Goal: Information Seeking & Learning: Find specific fact

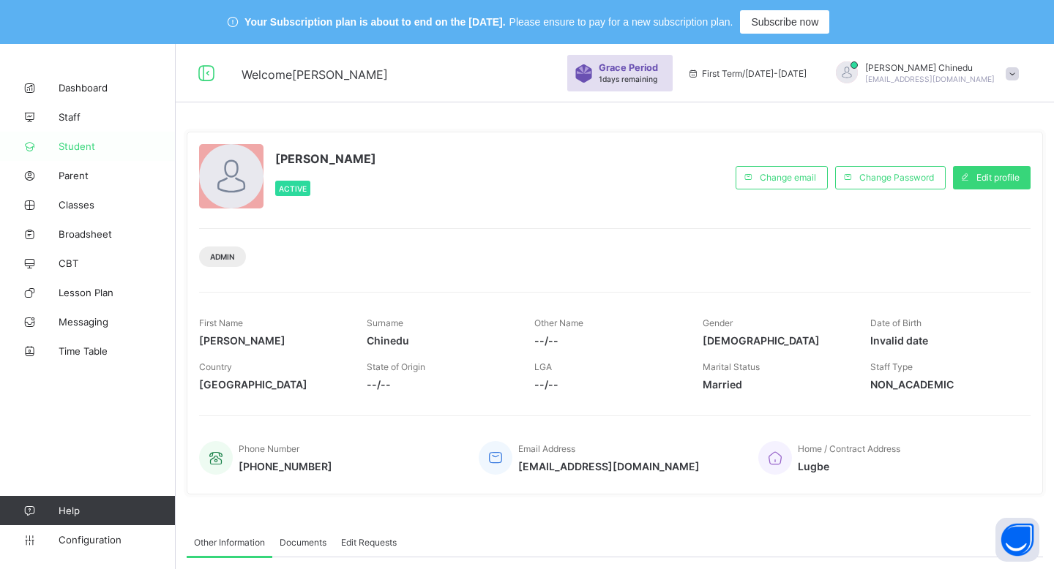
click at [70, 150] on span "Student" at bounding box center [117, 146] width 117 height 12
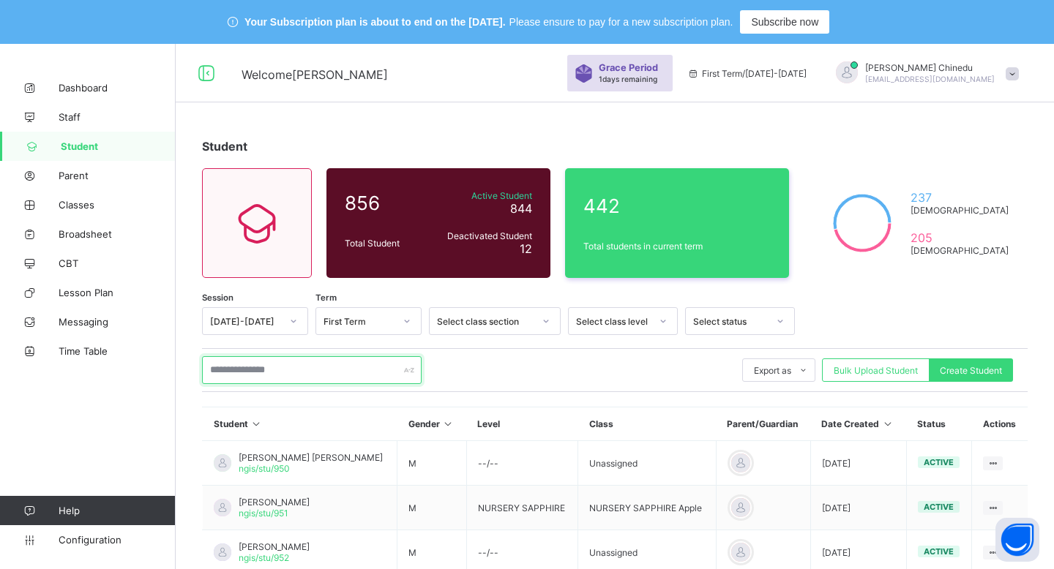
click at [327, 371] on input "text" at bounding box center [311, 370] width 219 height 28
paste input "******"
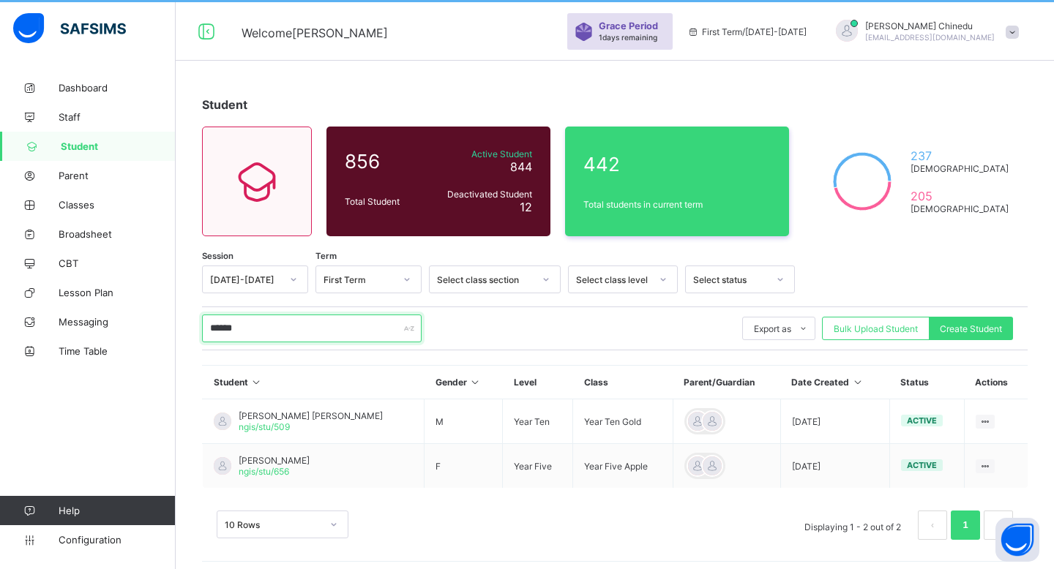
scroll to position [48, 0]
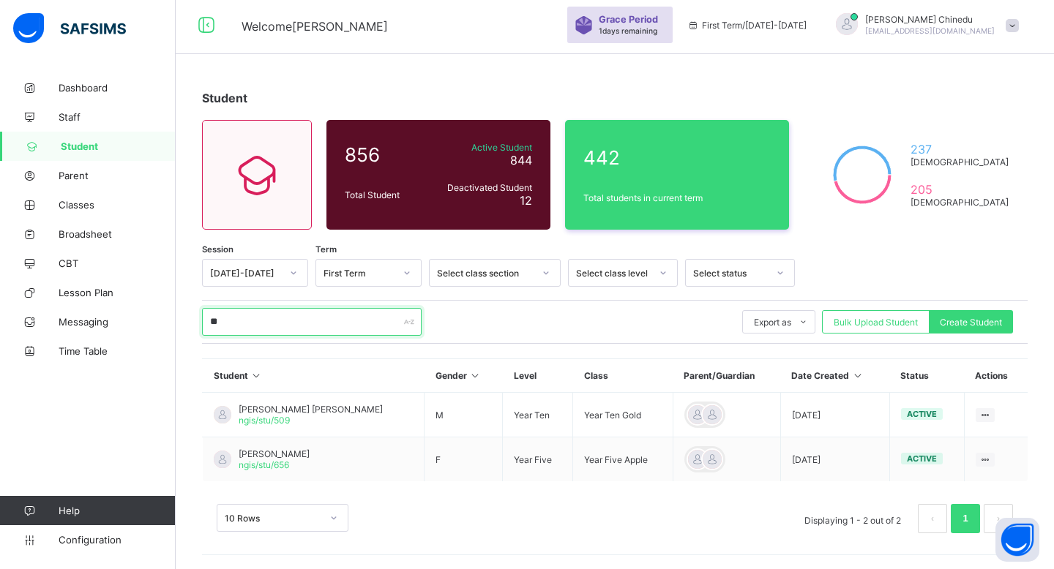
type input "*"
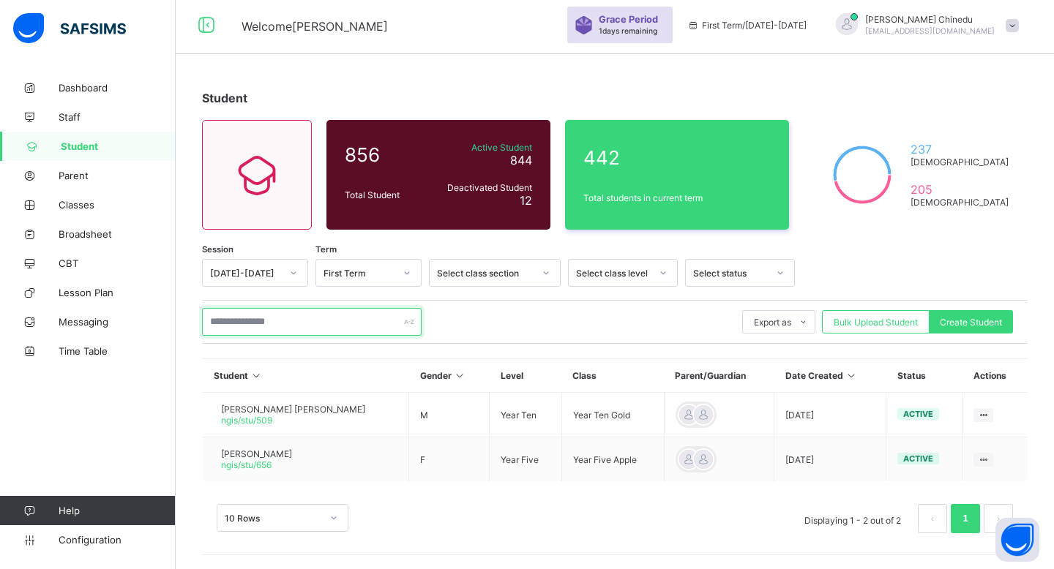
paste input "*******"
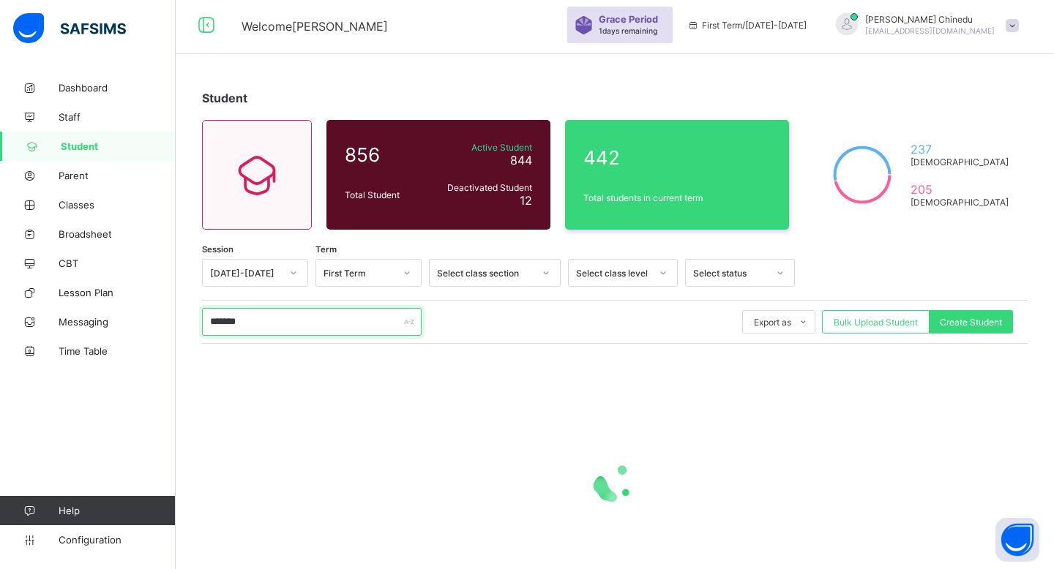
scroll to position [44, 0]
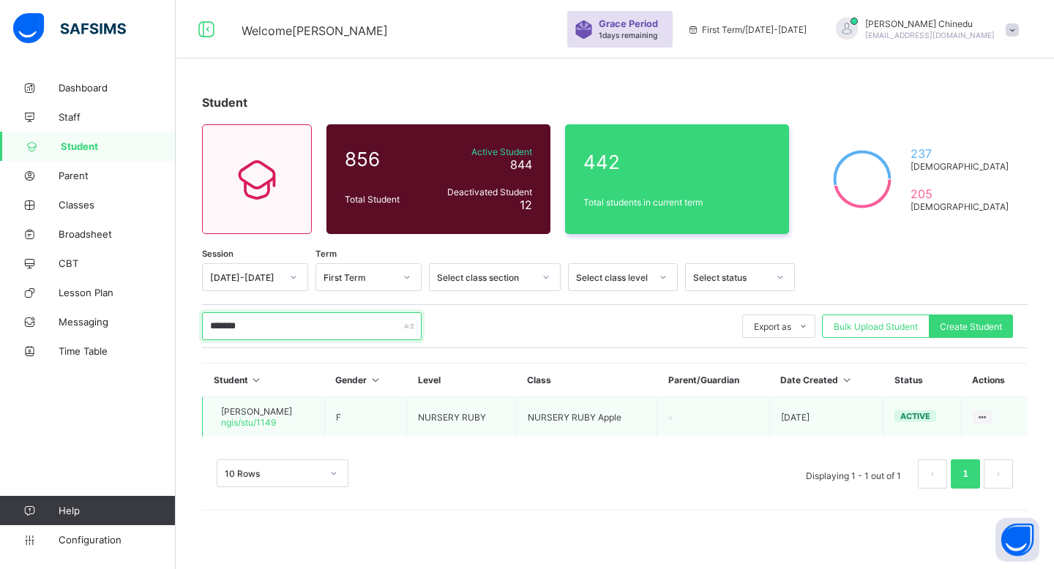
type input "*******"
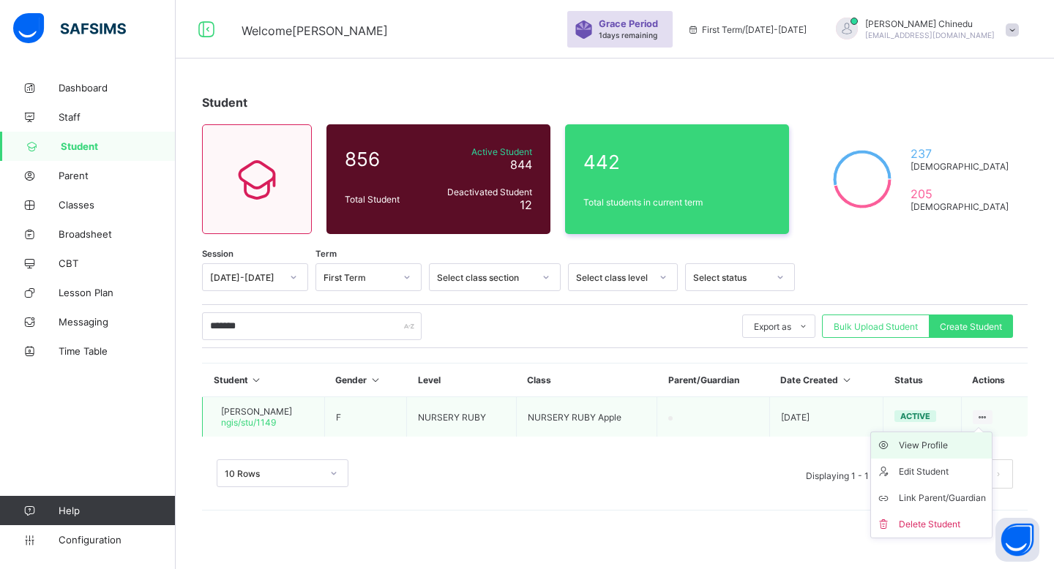
click at [926, 444] on div "View Profile" at bounding box center [941, 445] width 87 height 15
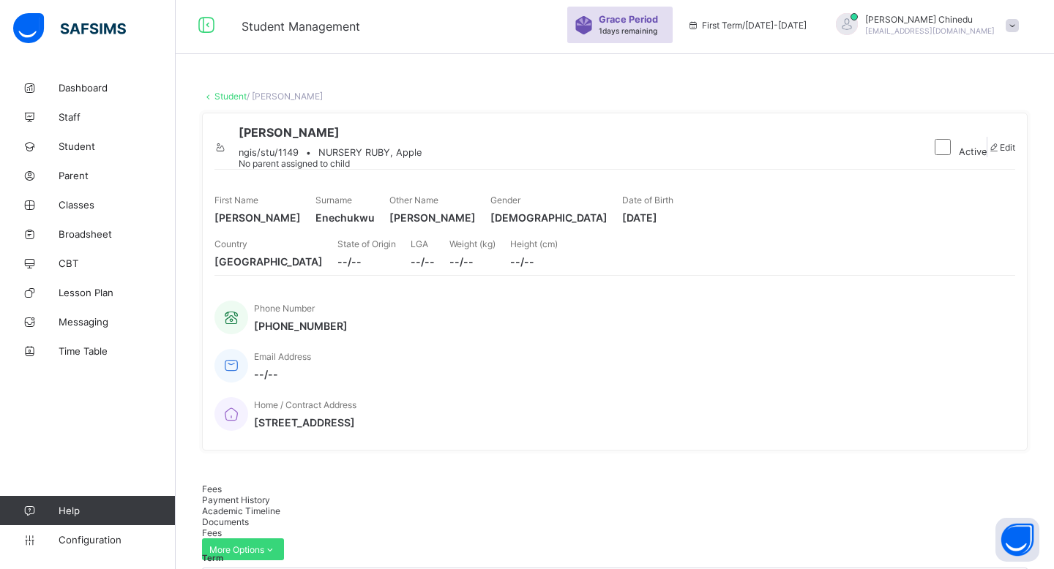
scroll to position [47, 0]
click at [82, 548] on link "Configuration" at bounding box center [87, 539] width 175 height 29
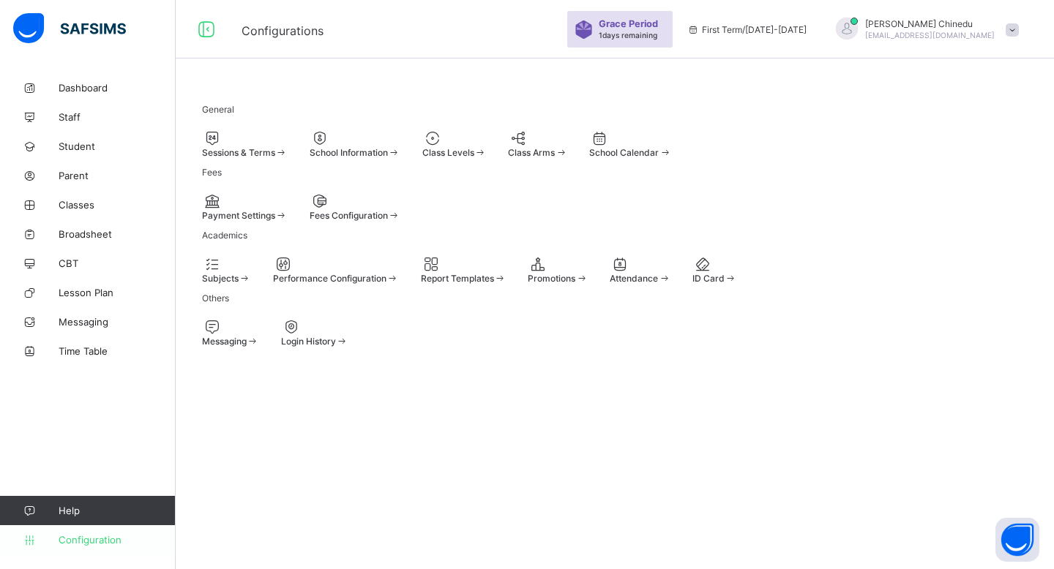
scroll to position [44, 0]
click at [400, 149] on div "School Information" at bounding box center [354, 152] width 91 height 11
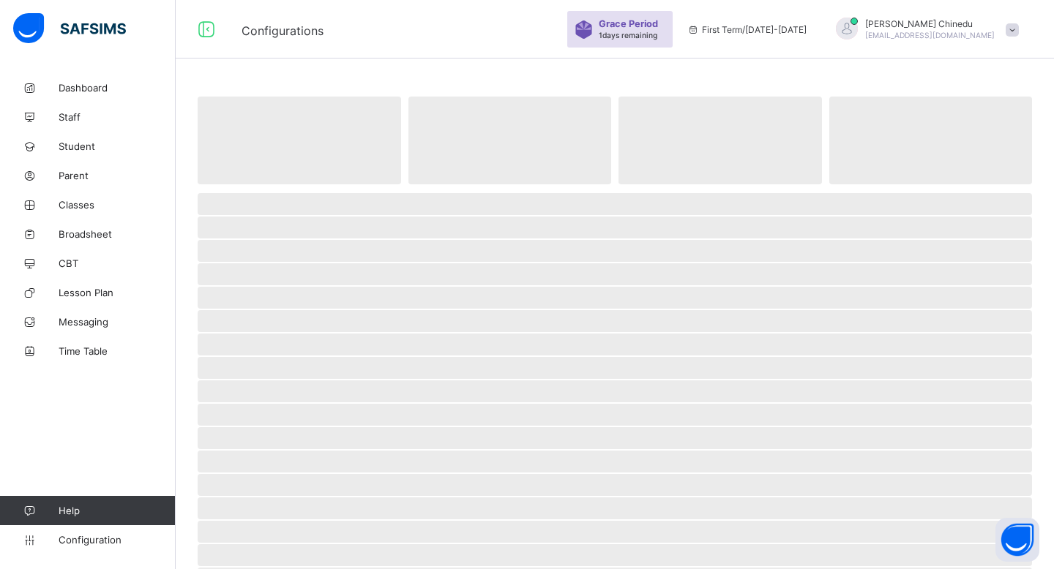
scroll to position [47, 0]
select select "**"
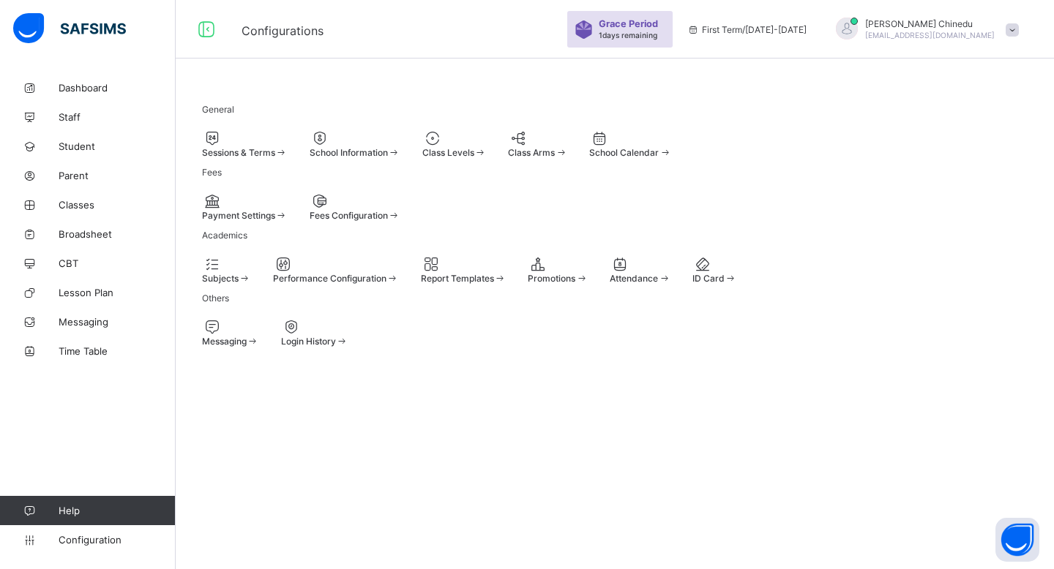
scroll to position [44, 0]
click at [81, 147] on span "Student" at bounding box center [117, 146] width 117 height 12
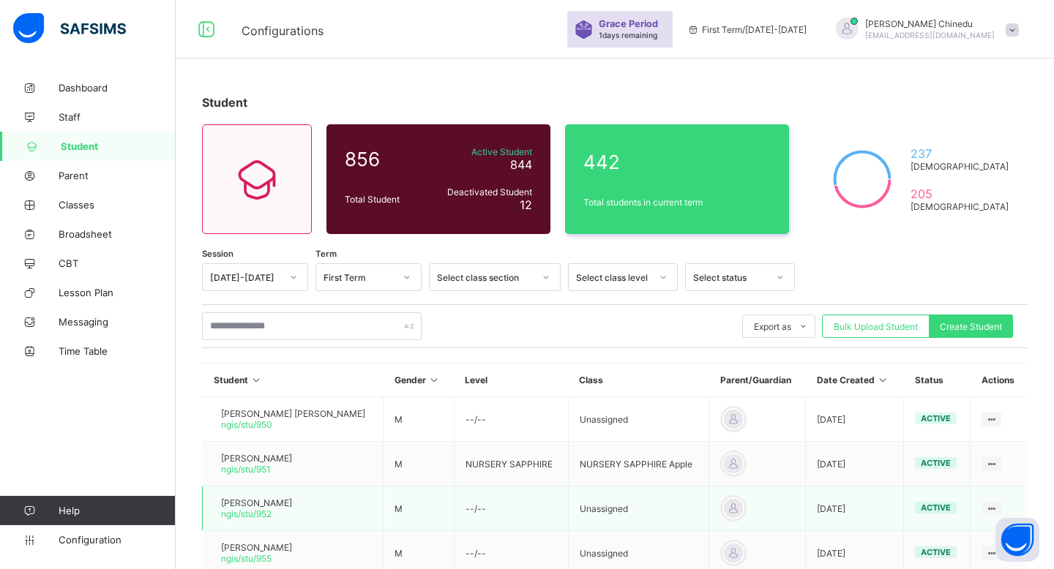
click at [292, 502] on span "[PERSON_NAME]" at bounding box center [256, 503] width 71 height 11
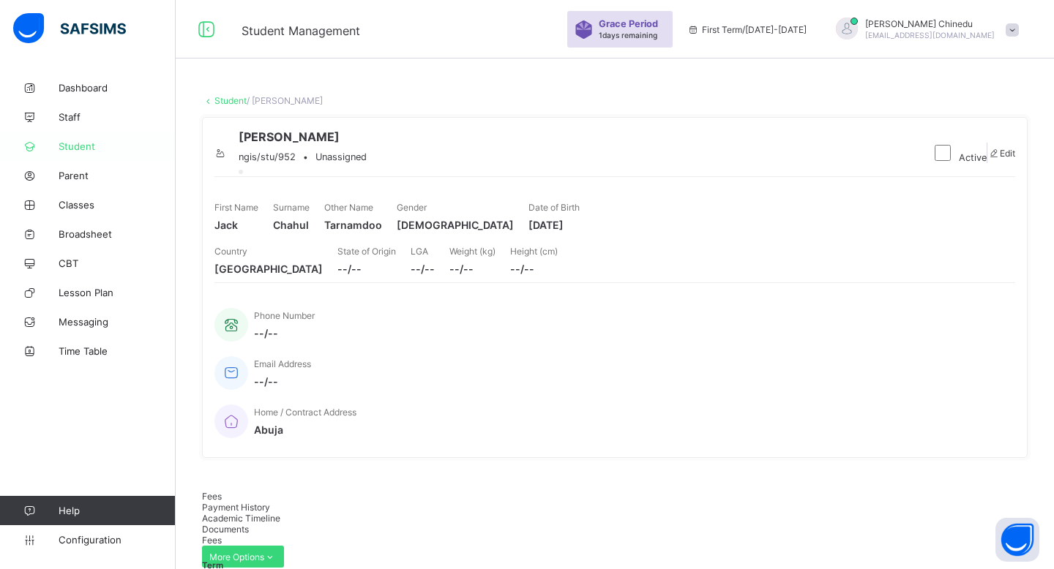
click at [83, 144] on span "Student" at bounding box center [117, 146] width 117 height 12
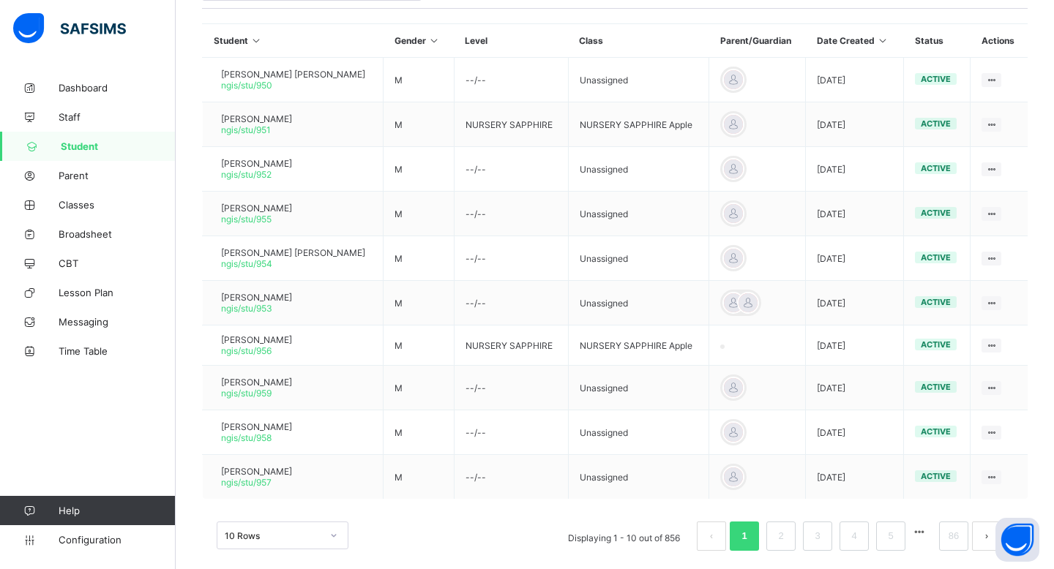
scroll to position [400, 0]
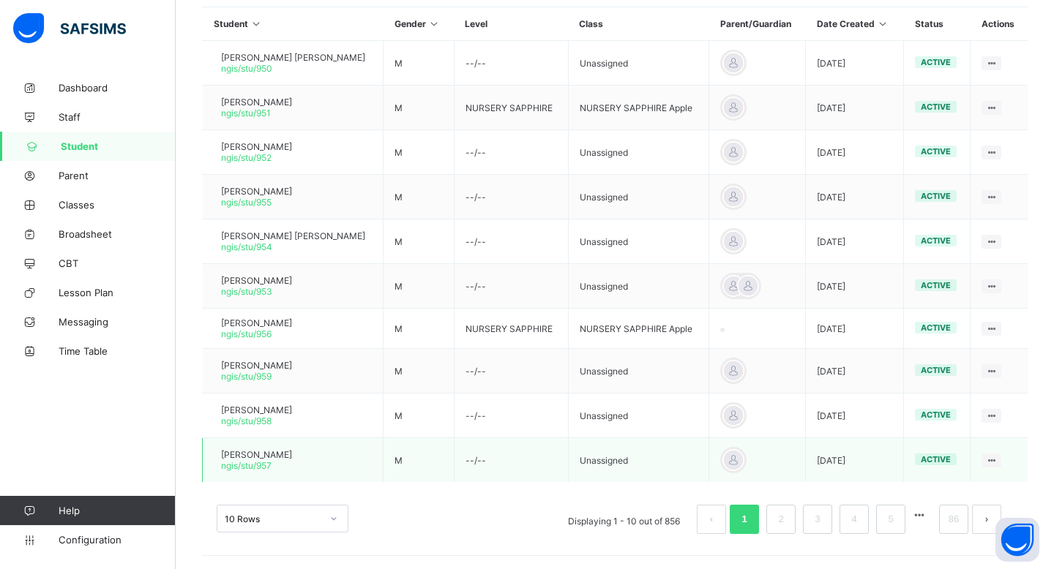
click at [292, 452] on span "[PERSON_NAME]" at bounding box center [256, 454] width 71 height 11
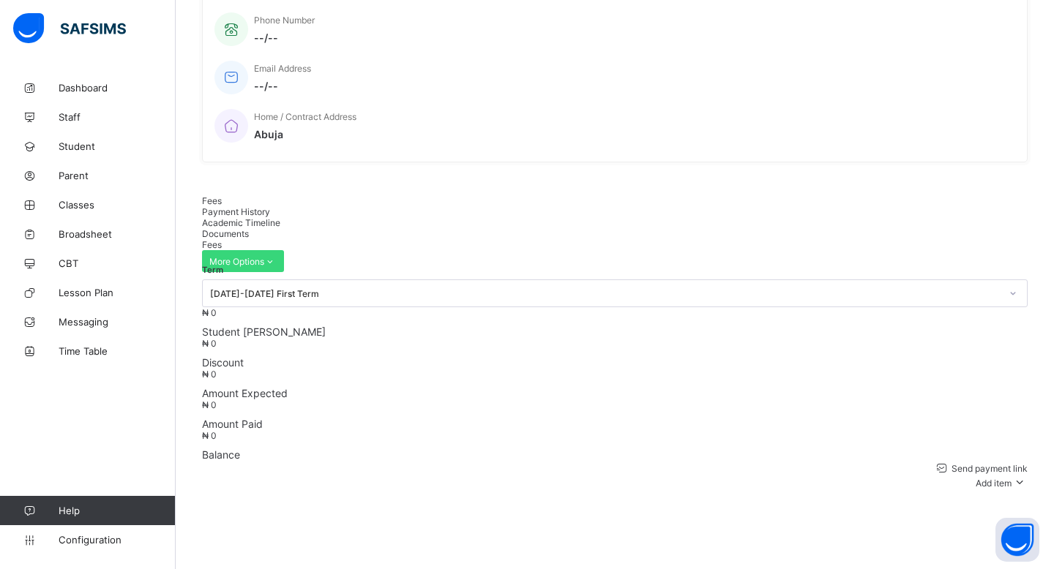
scroll to position [400, 0]
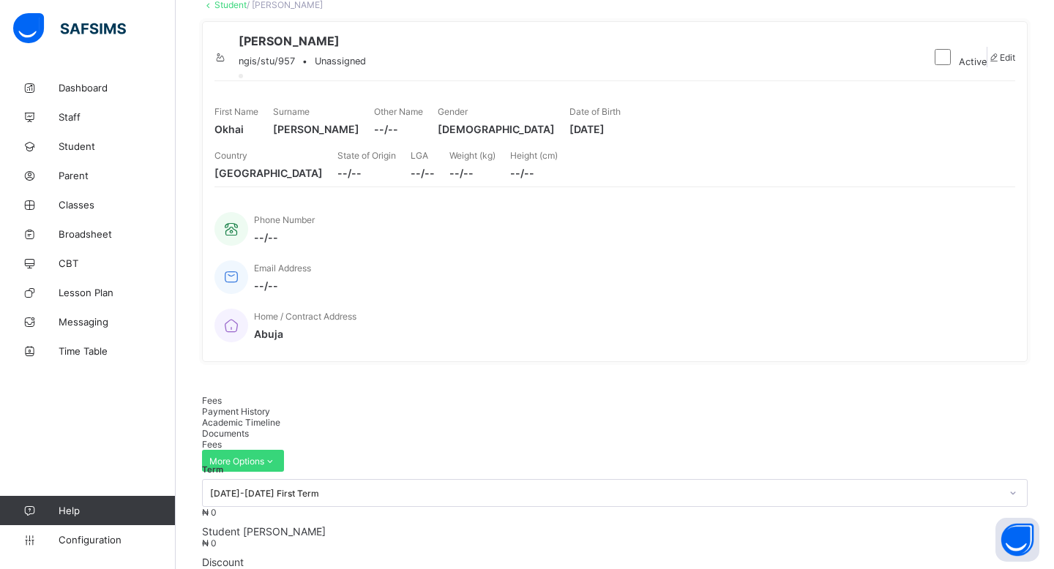
scroll to position [137, 0]
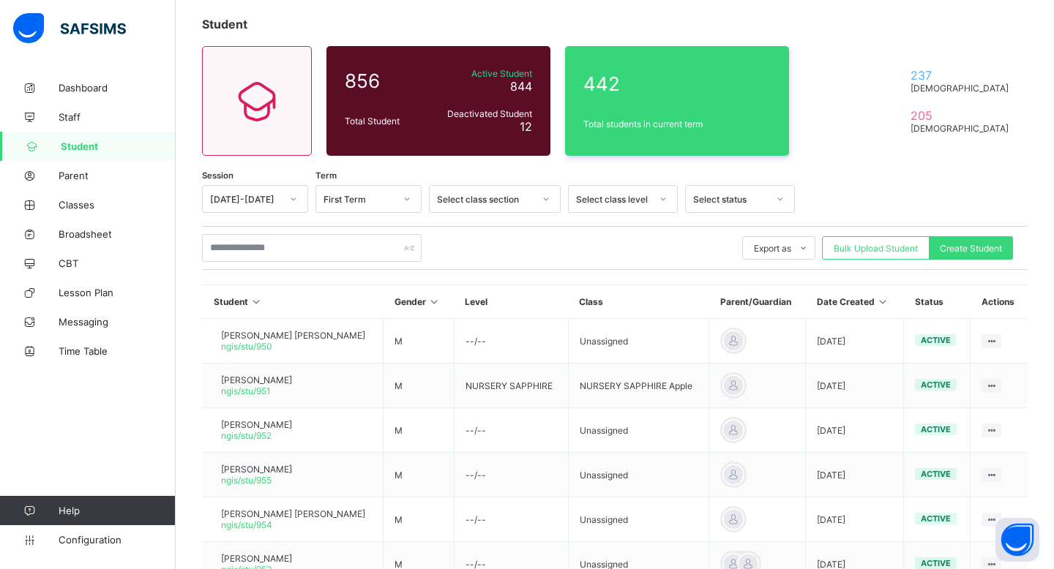
scroll to position [137, 0]
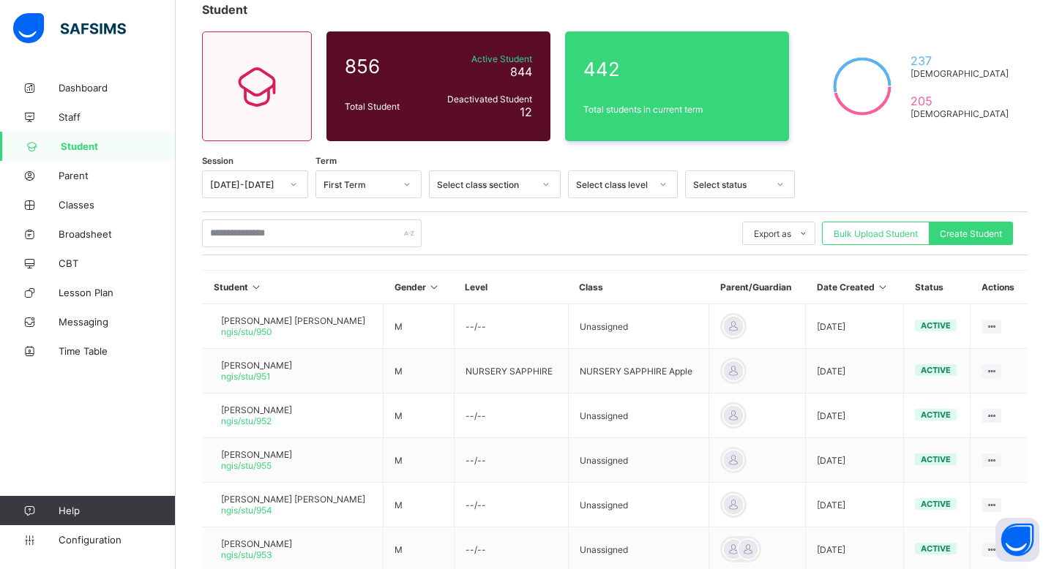
click at [76, 142] on span "Student" at bounding box center [118, 146] width 115 height 12
click at [361, 236] on input "text" at bounding box center [311, 233] width 219 height 28
click at [84, 203] on span "Classes" at bounding box center [117, 205] width 117 height 12
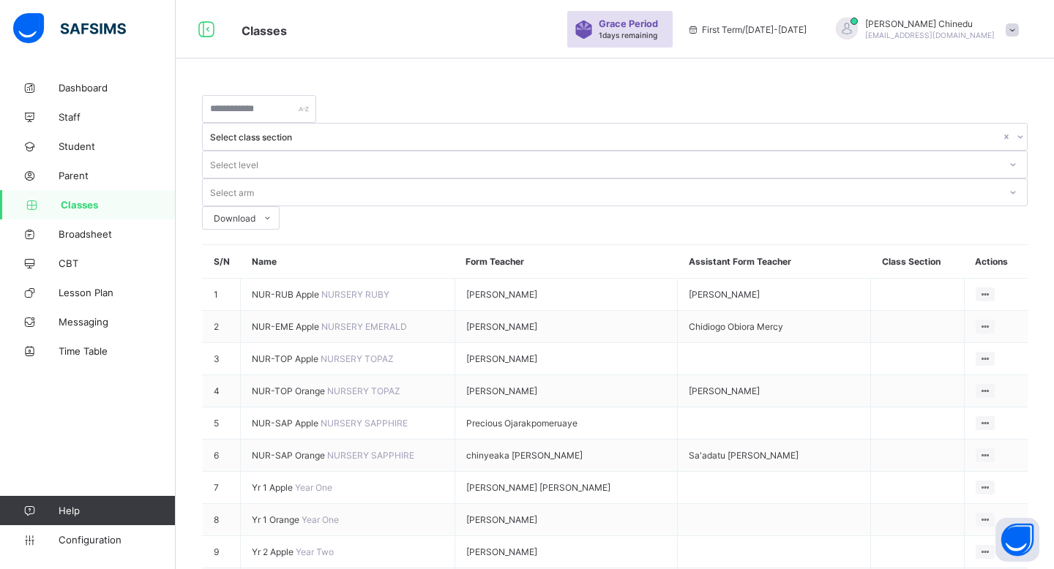
scroll to position [137, 0]
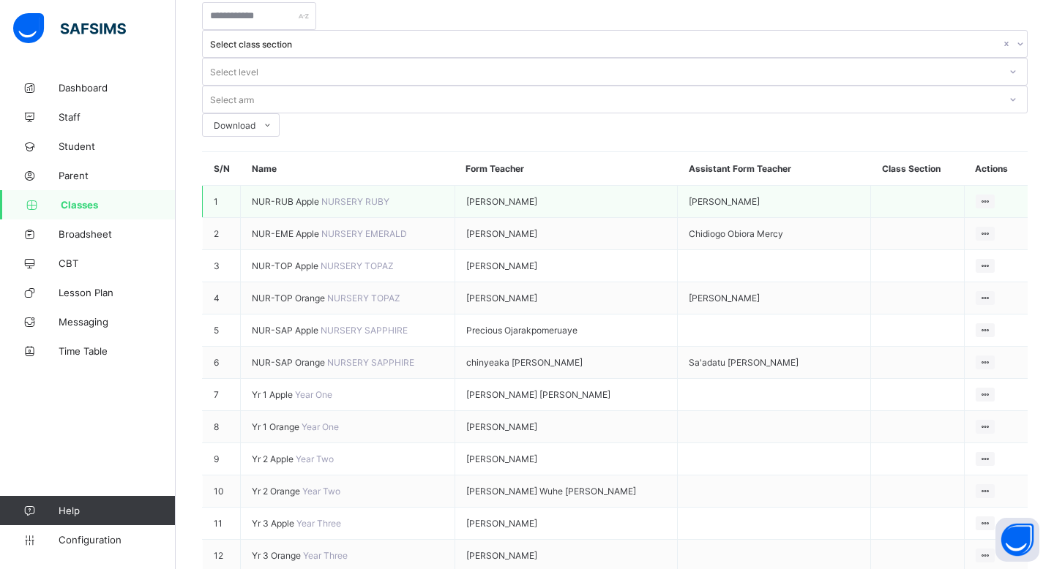
click at [290, 196] on span "NUR-RUB Apple" at bounding box center [287, 201] width 70 height 11
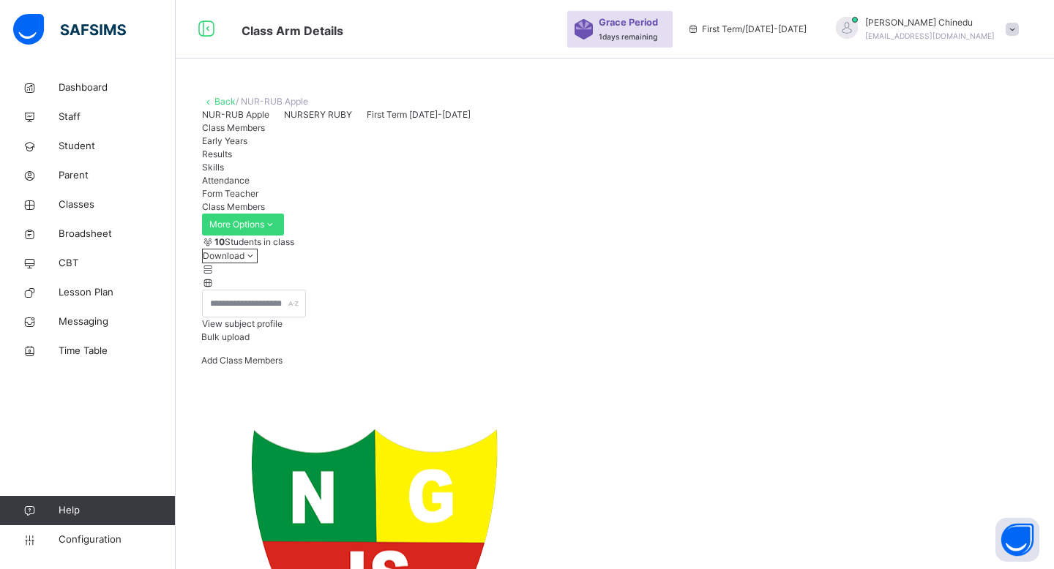
scroll to position [137, 0]
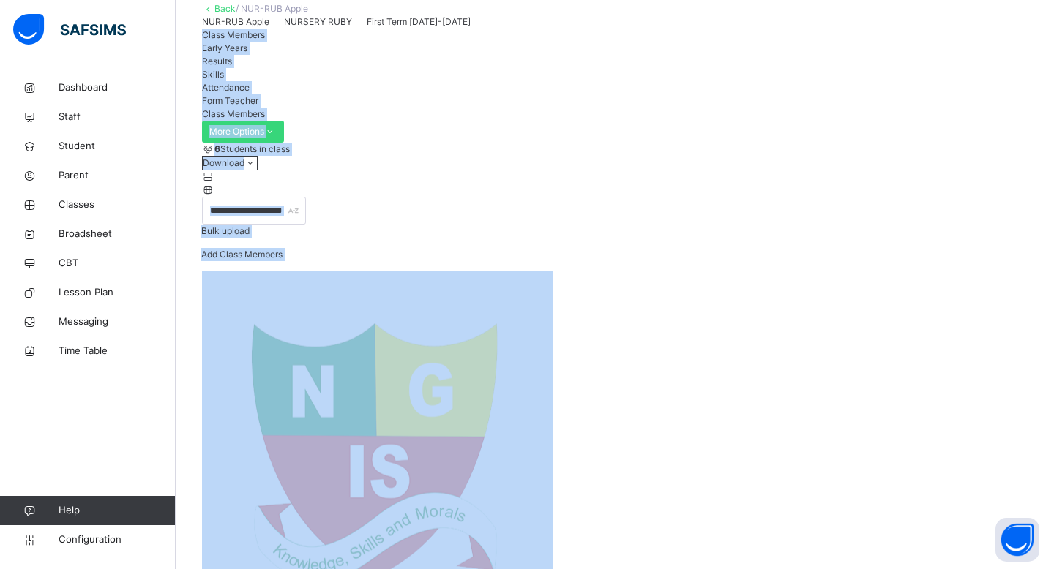
drag, startPoint x: 1053, startPoint y: 139, endPoint x: 1017, endPoint y: 431, distance: 294.1
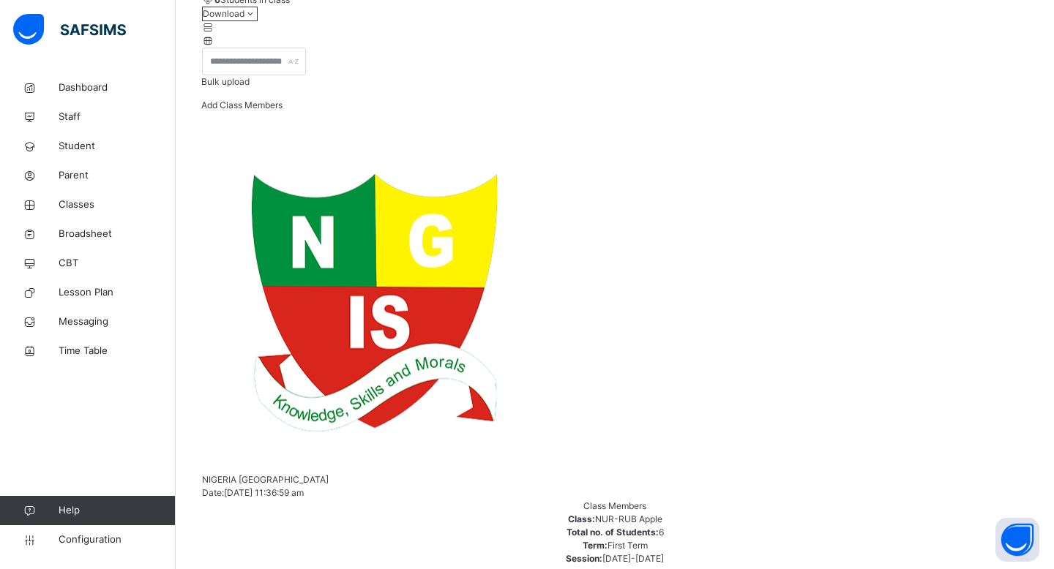
scroll to position [329, 0]
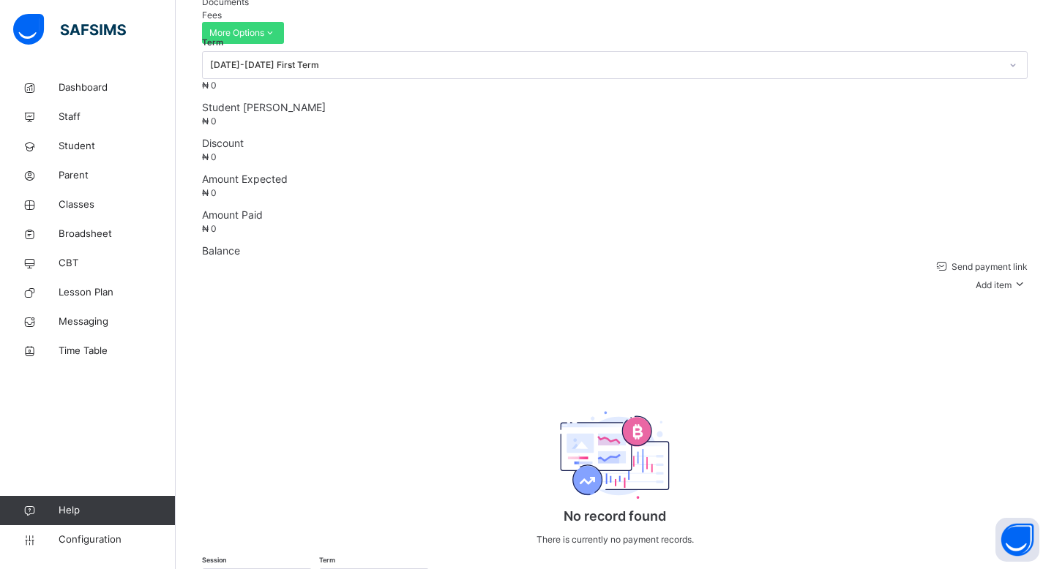
scroll to position [329, 0]
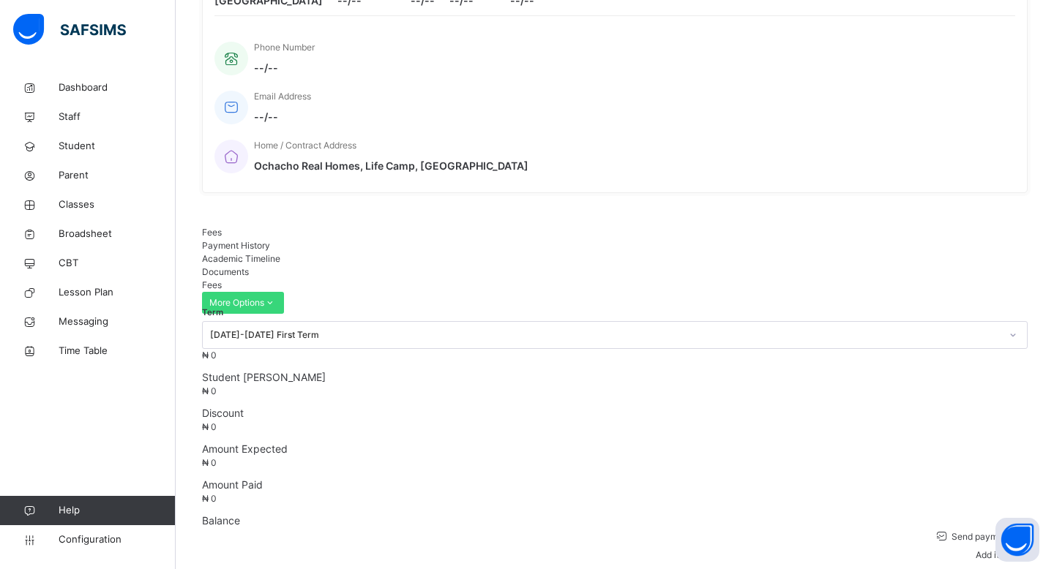
click at [953, 66] on div "Wagbaranta-[PERSON_NAME] Ibiye ngis/stu/1172 • Unassigned No parent assigned to…" at bounding box center [614, 14] width 825 height 359
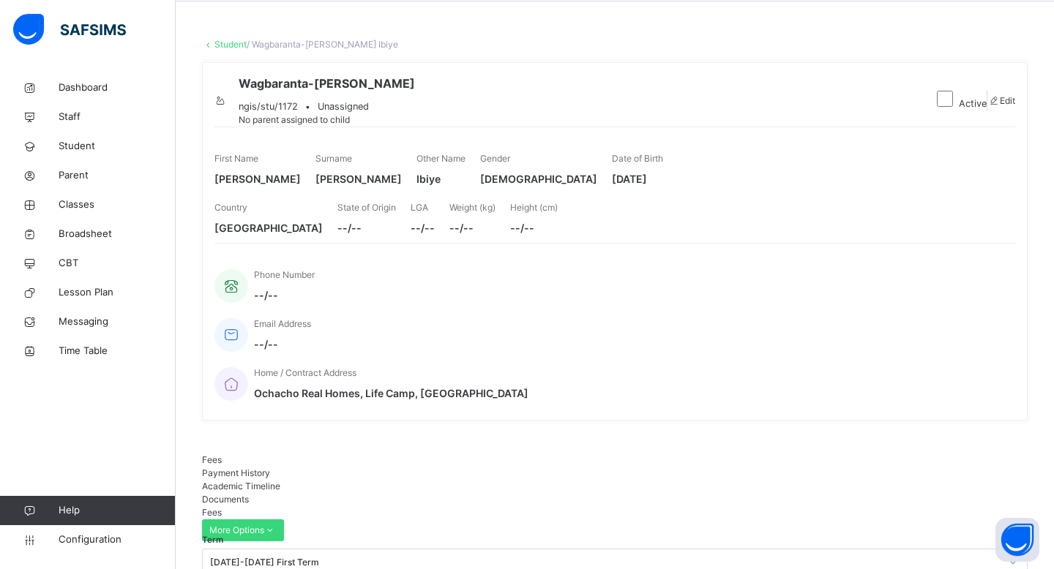
scroll to position [0, 0]
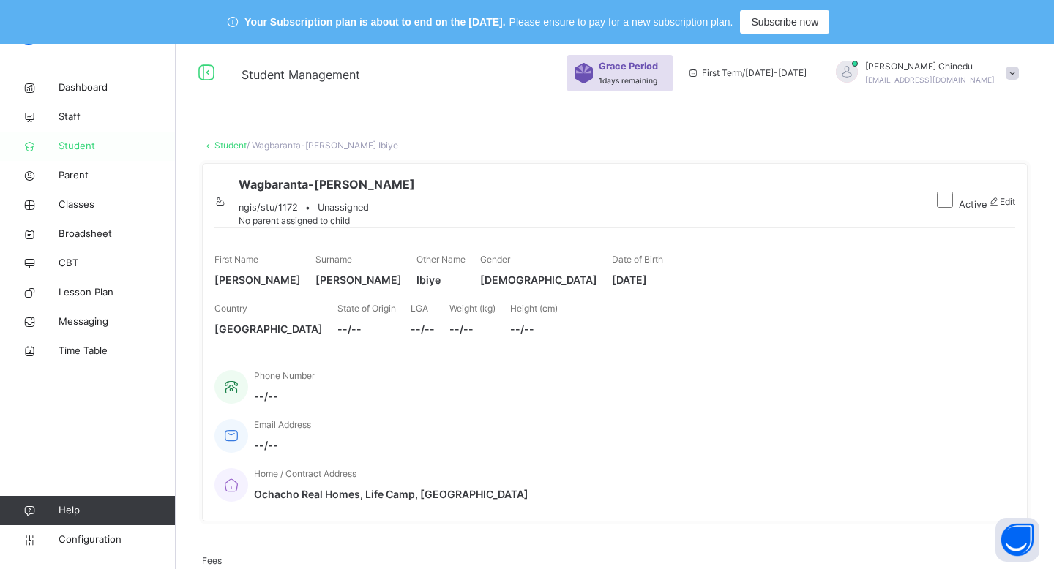
click at [65, 144] on span "Student" at bounding box center [117, 146] width 117 height 15
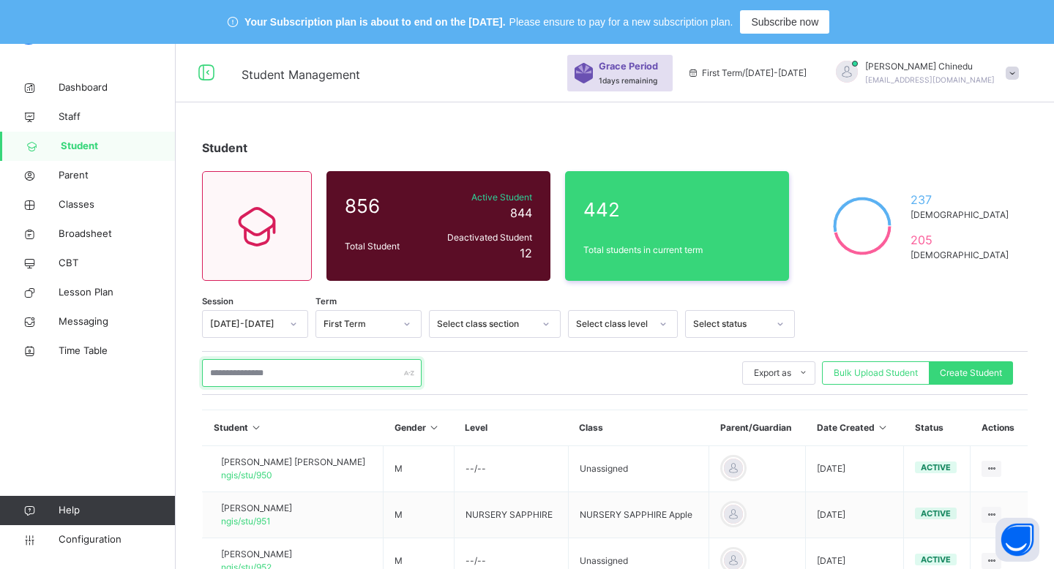
click at [317, 379] on input "text" at bounding box center [311, 373] width 219 height 28
paste input "*****"
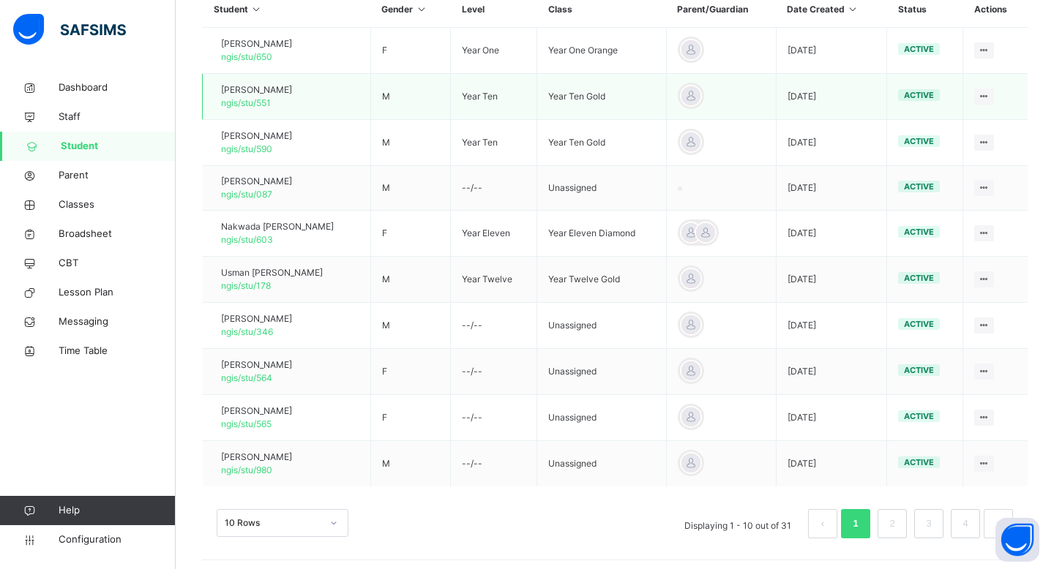
scroll to position [424, 0]
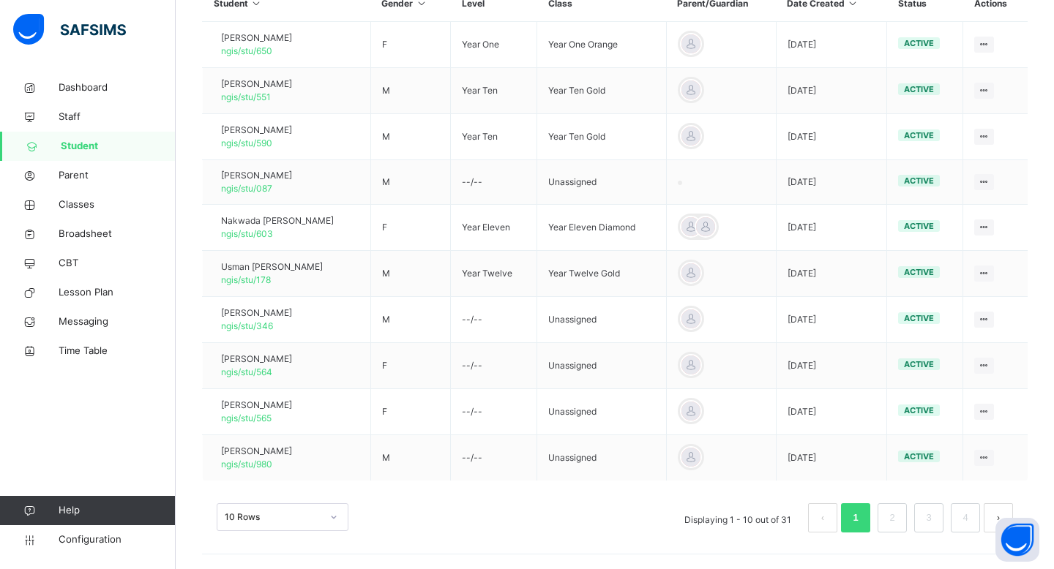
click at [861, 515] on link "1" at bounding box center [855, 517] width 14 height 19
click at [896, 514] on link "2" at bounding box center [892, 517] width 14 height 19
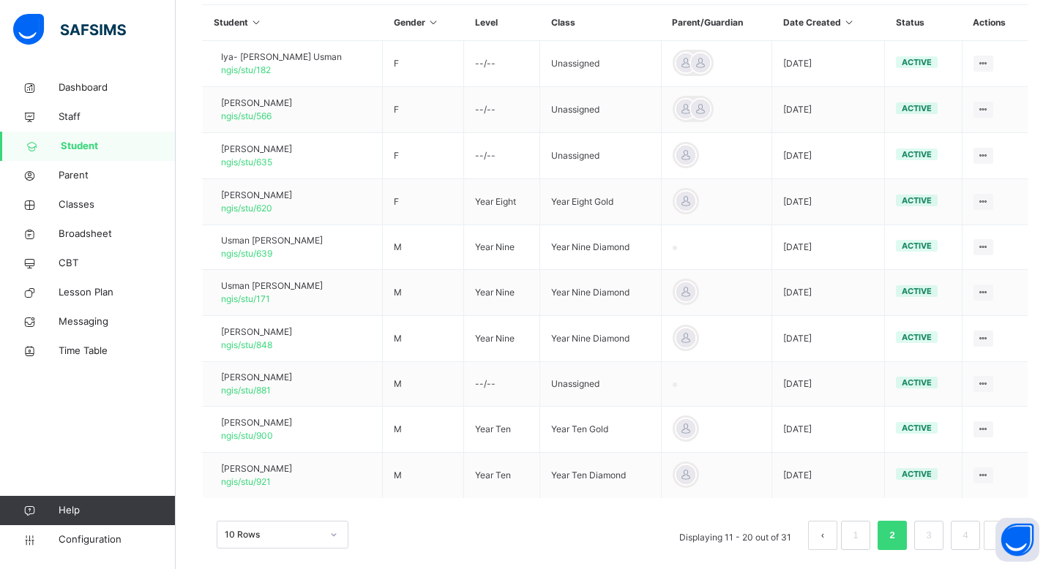
scroll to position [423, 0]
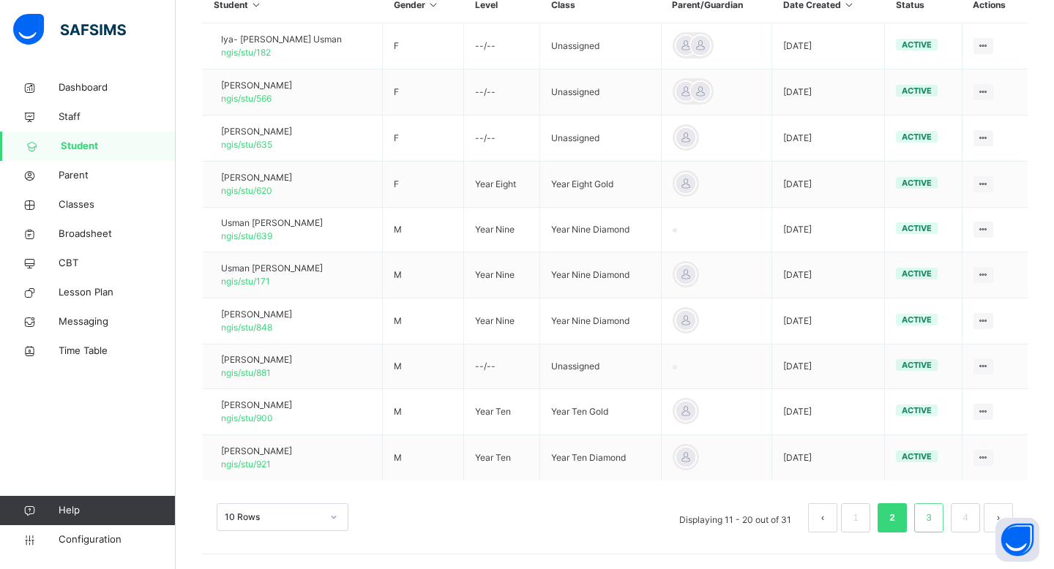
click at [934, 527] on link "3" at bounding box center [928, 517] width 14 height 19
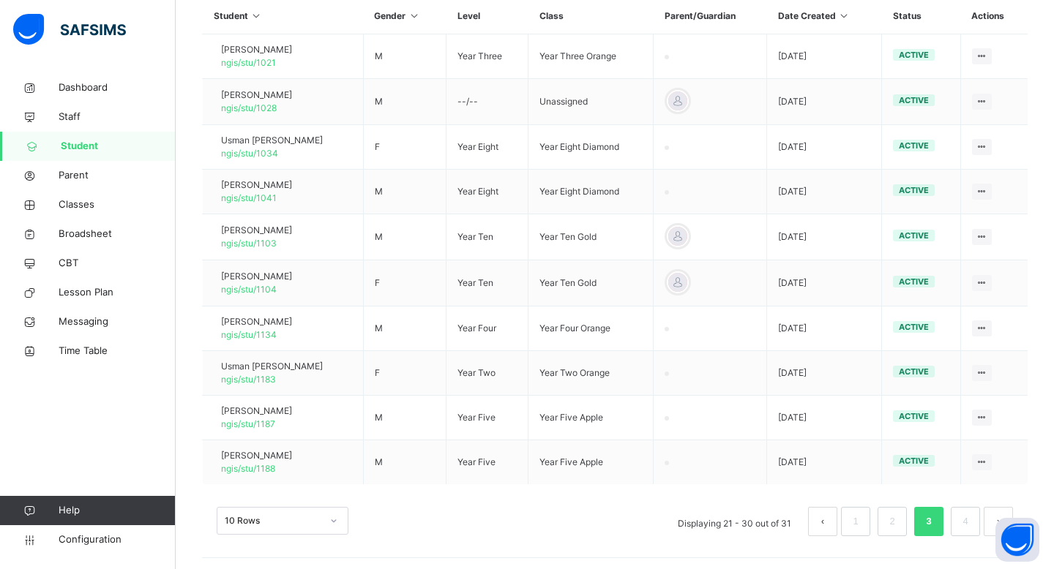
scroll to position [416, 0]
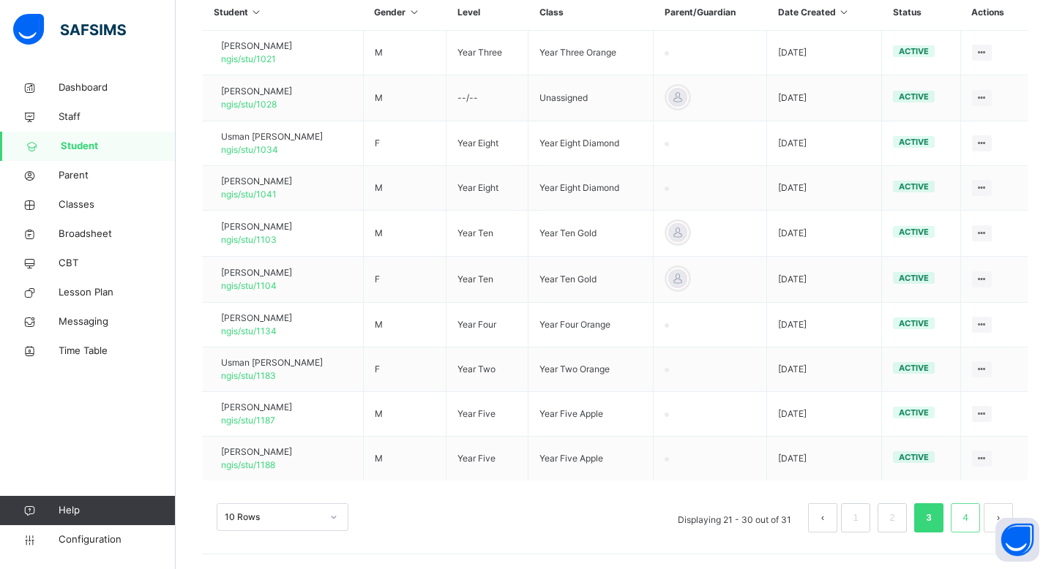
click at [960, 515] on link "4" at bounding box center [965, 517] width 14 height 19
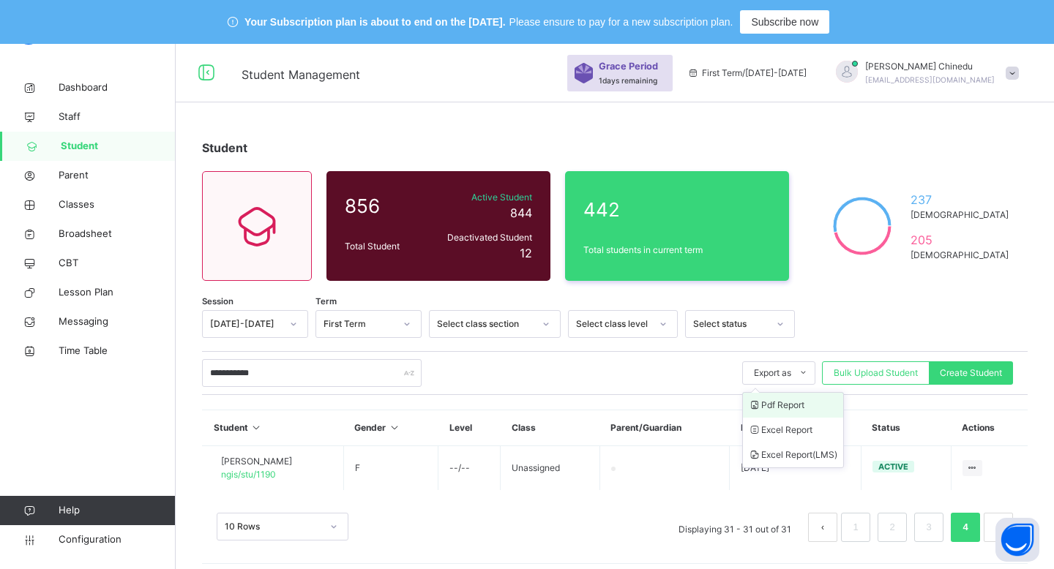
scroll to position [37, 0]
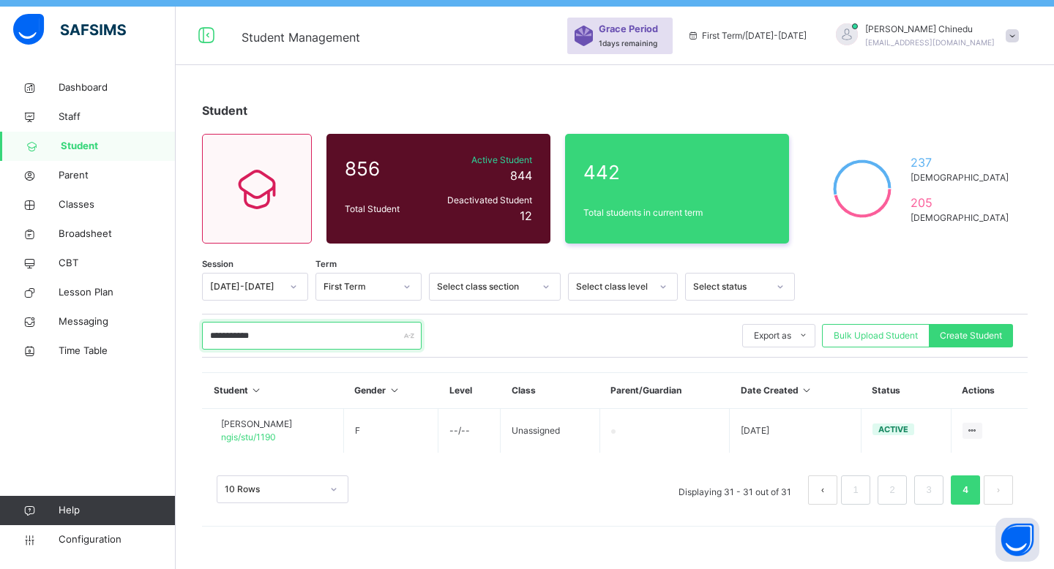
click at [268, 331] on input "**********" at bounding box center [311, 336] width 219 height 28
type input "*"
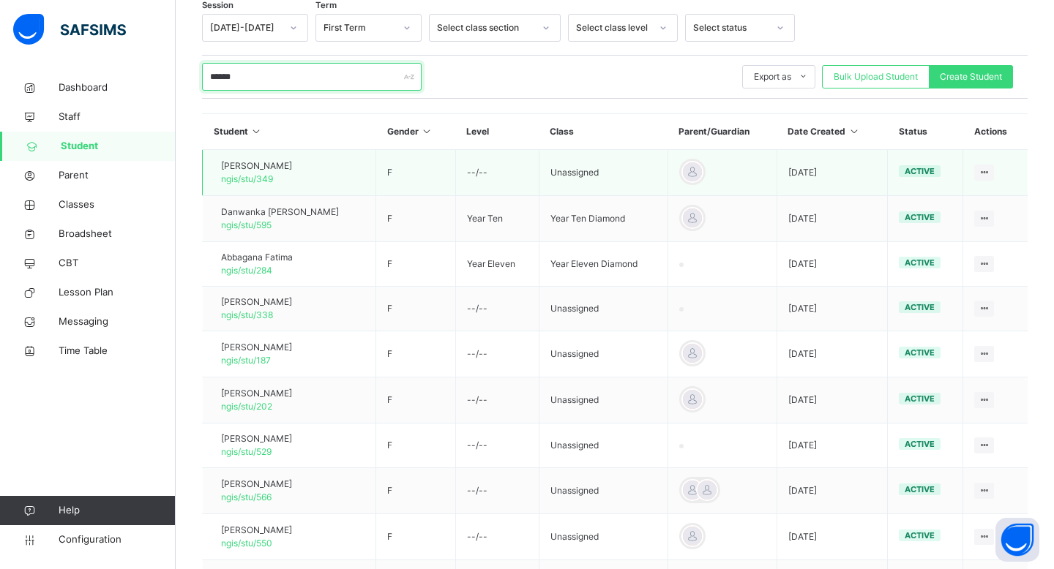
scroll to position [296, 0]
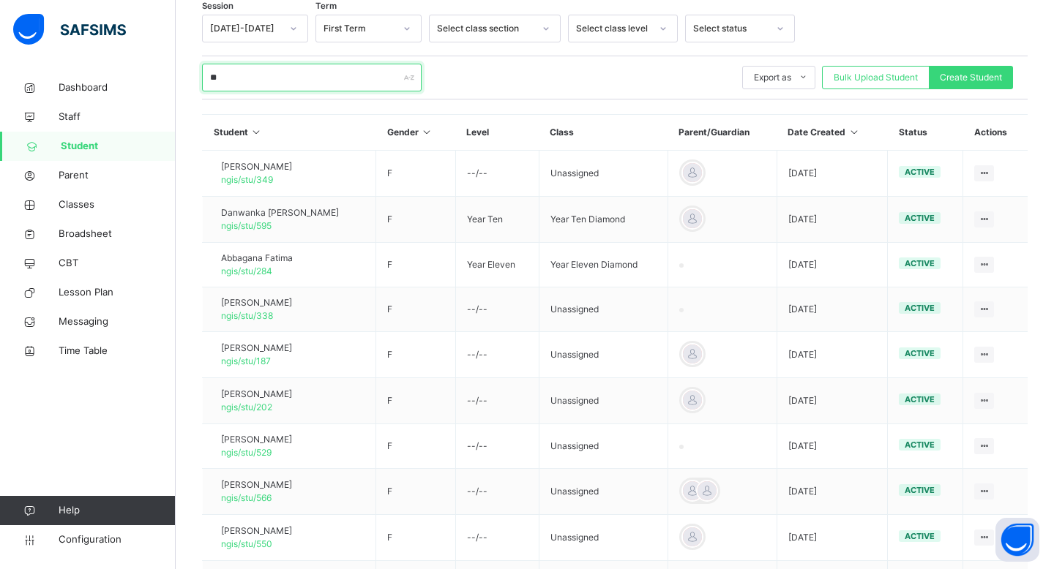
type input "*"
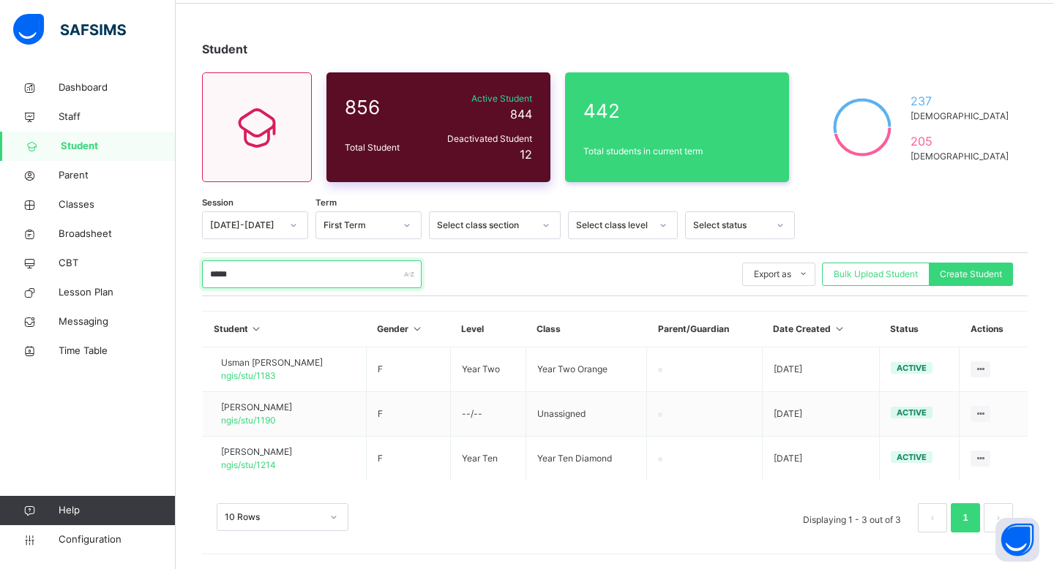
scroll to position [99, 0]
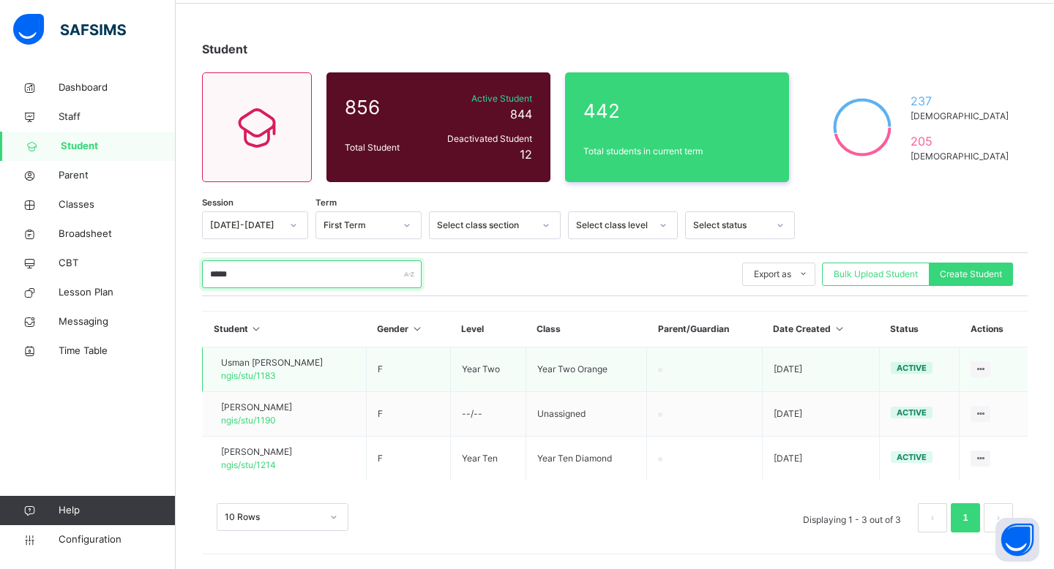
type input "*****"
click at [695, 363] on td at bounding box center [705, 370] width 116 height 45
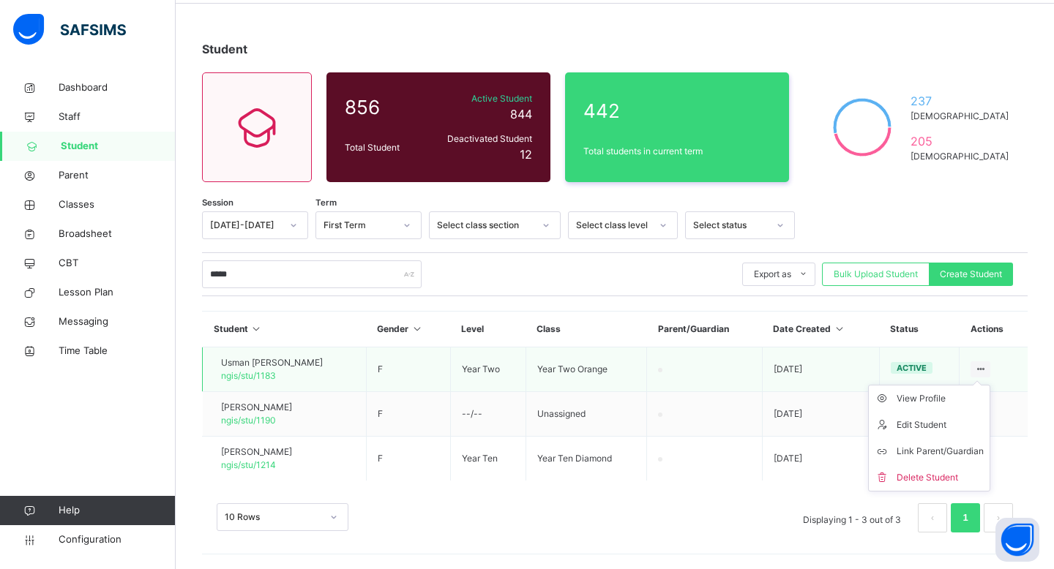
click at [980, 367] on icon at bounding box center [980, 369] width 12 height 11
click at [938, 397] on div "View Profile" at bounding box center [939, 398] width 87 height 15
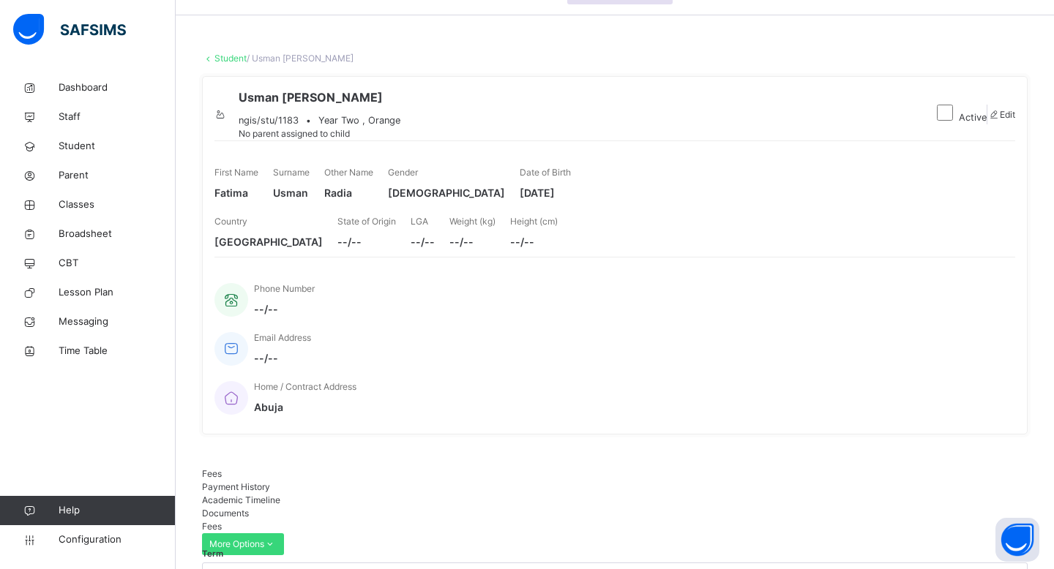
scroll to position [82, 0]
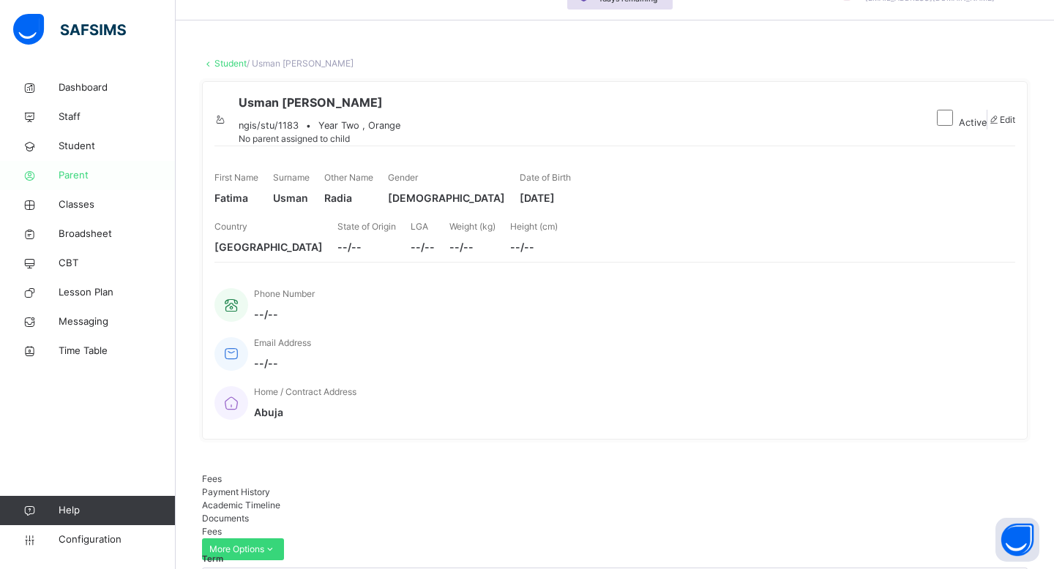
click at [89, 182] on span "Parent" at bounding box center [117, 175] width 117 height 15
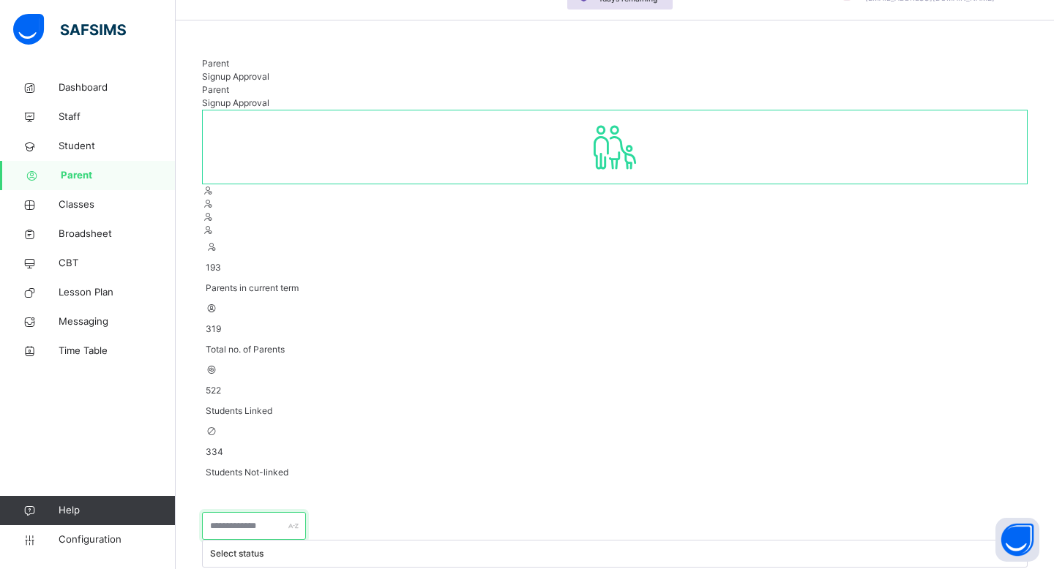
click at [285, 512] on input "text" at bounding box center [254, 526] width 104 height 28
paste input "**********"
type input "**********"
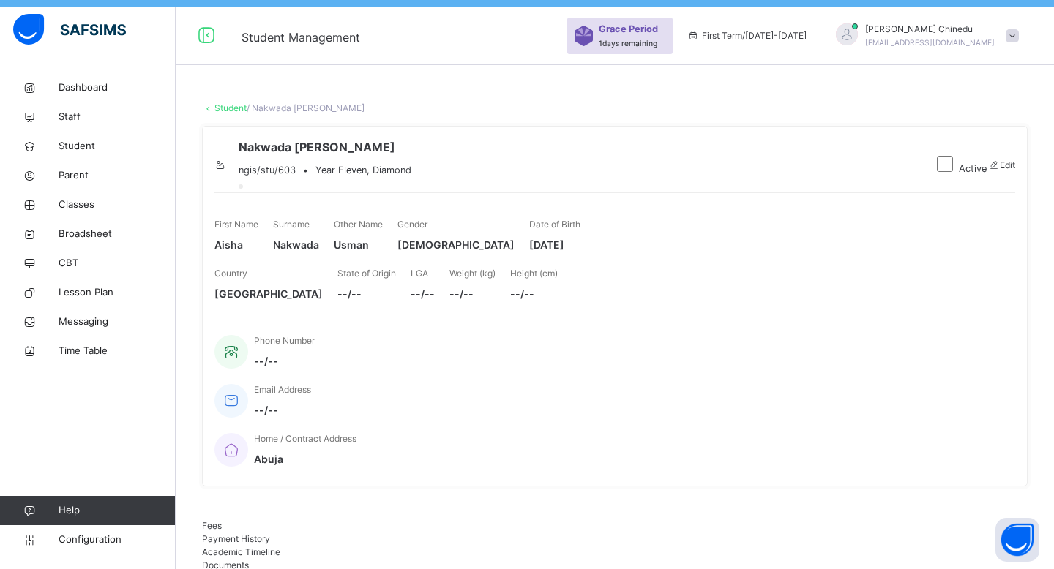
scroll to position [43, 0]
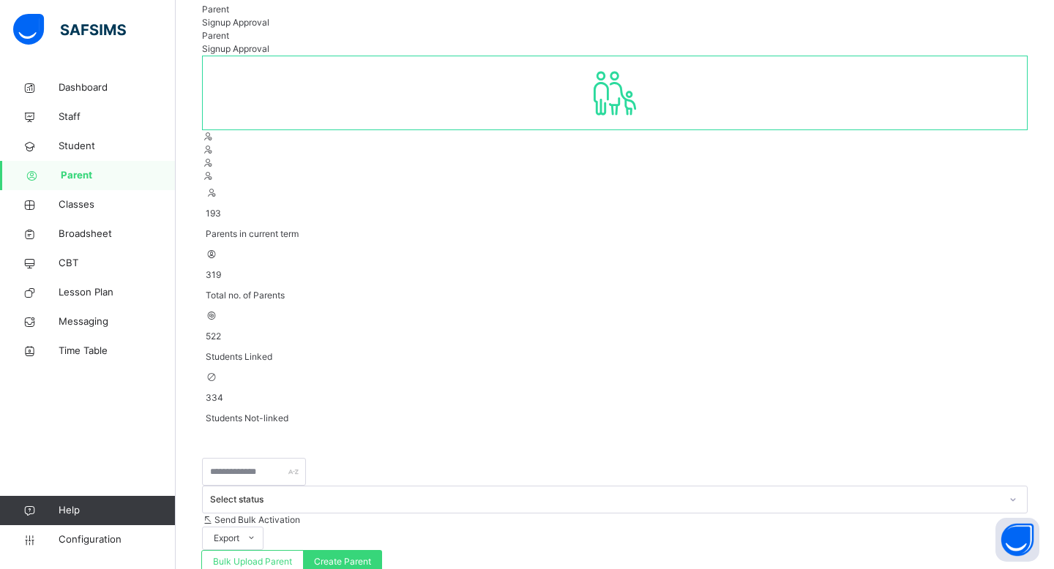
scroll to position [149, 0]
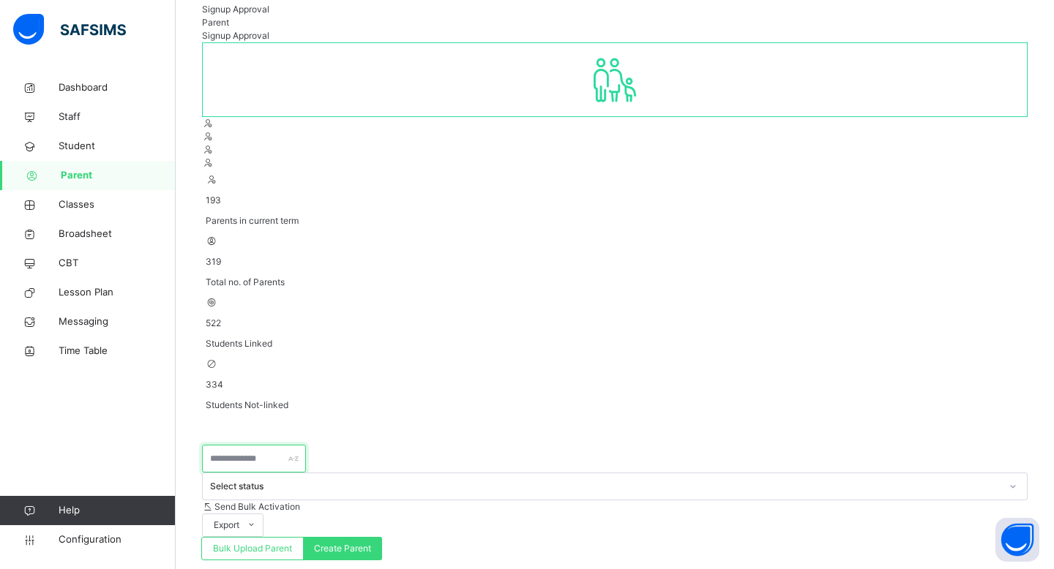
click at [293, 445] on input "text" at bounding box center [254, 459] width 104 height 28
paste input "**********"
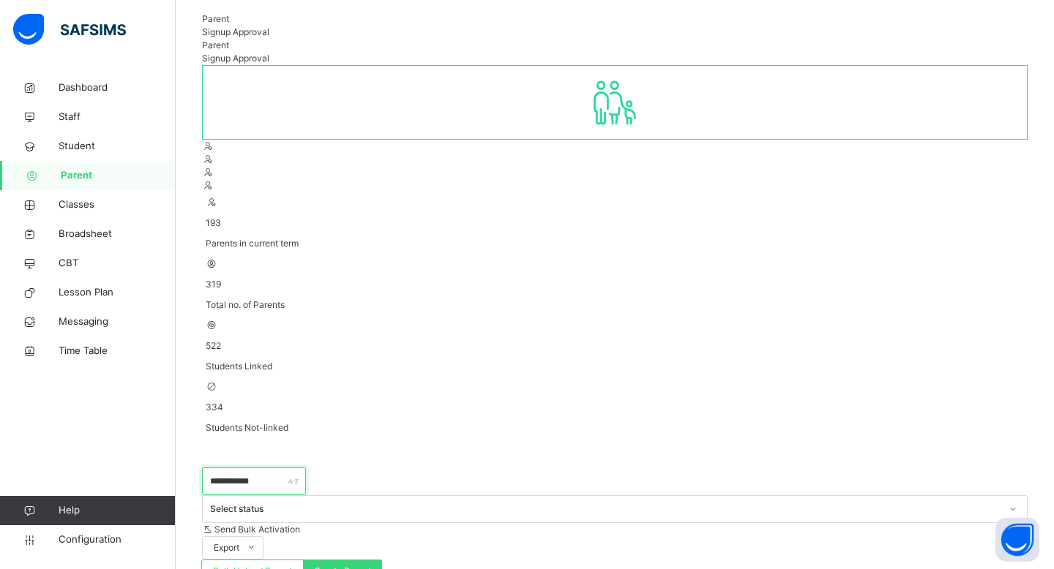
scroll to position [137, 0]
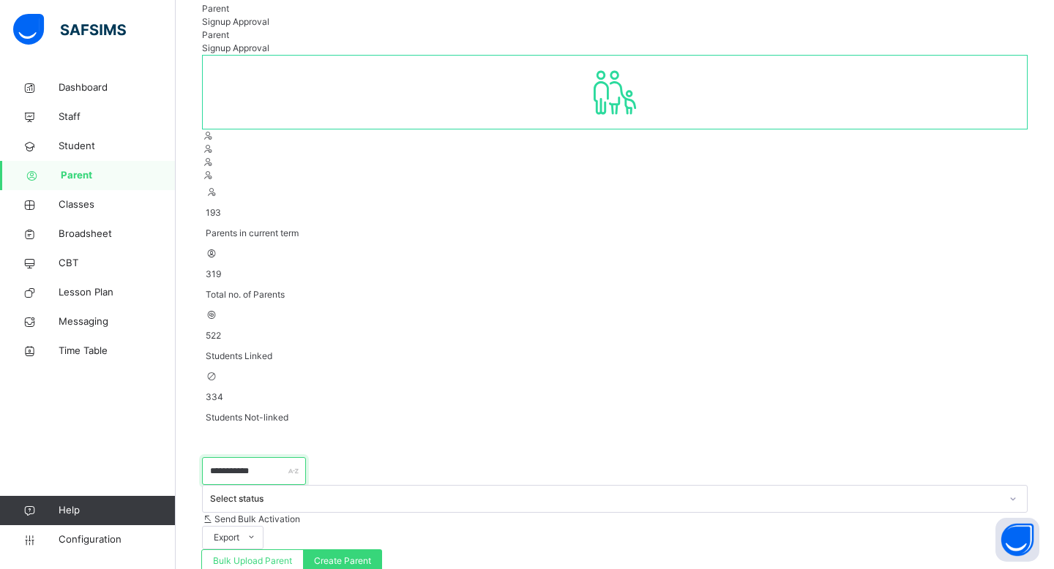
type input "**********"
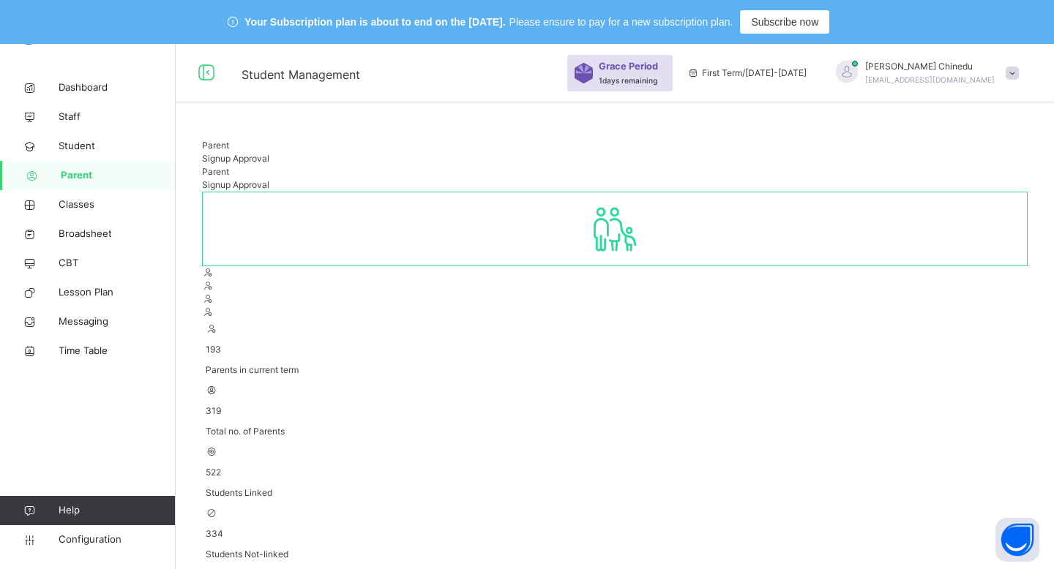
scroll to position [127, 0]
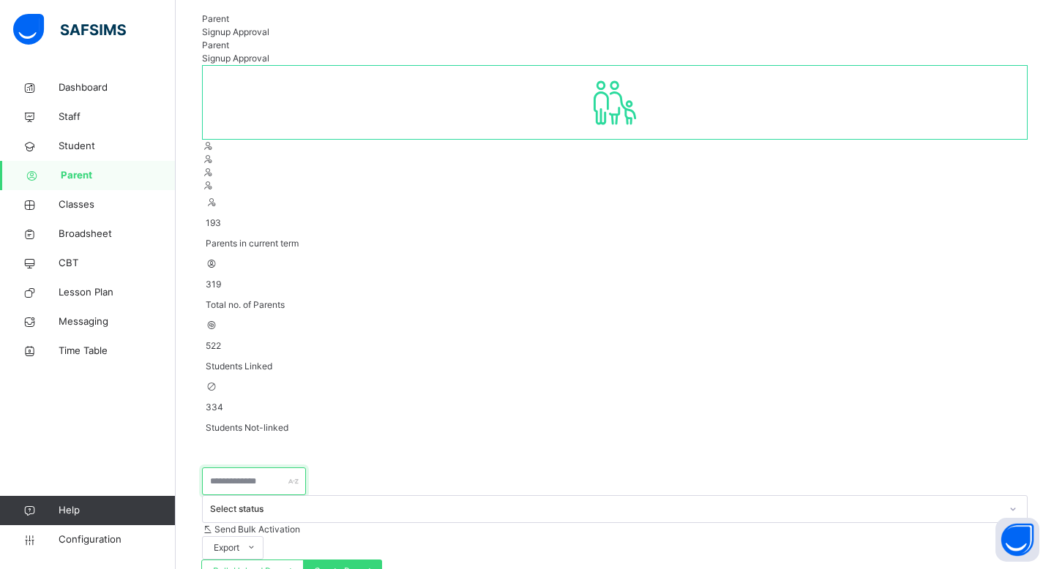
click at [249, 468] on input "text" at bounding box center [254, 482] width 104 height 28
paste input "**********"
type input "**********"
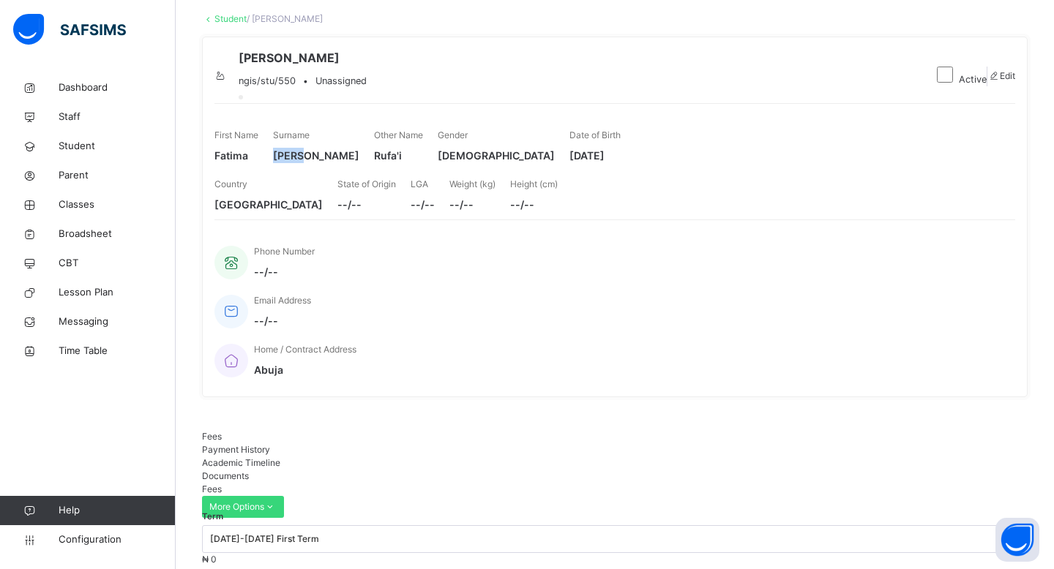
drag, startPoint x: 375, startPoint y: 202, endPoint x: 419, endPoint y: 201, distance: 43.9
click at [359, 163] on span "[PERSON_NAME]" at bounding box center [316, 155] width 86 height 15
click at [228, 163] on span "Fatima" at bounding box center [236, 155] width 44 height 15
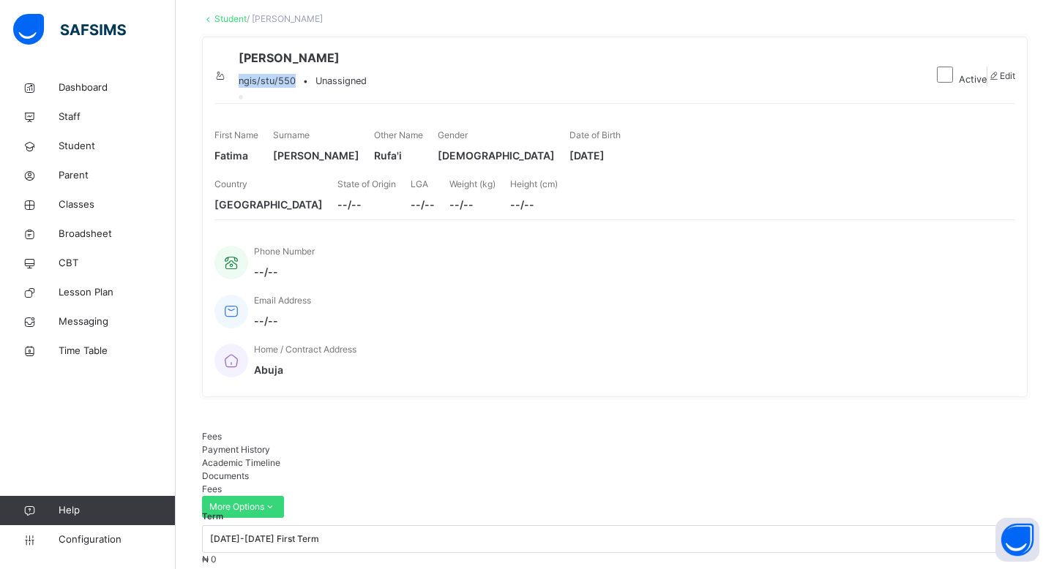
drag, startPoint x: 290, startPoint y: 104, endPoint x: 349, endPoint y: 104, distance: 59.3
click at [349, 88] on div "ngis/stu/550 • Unassigned" at bounding box center [303, 81] width 128 height 14
copy span "ngis/stu/550"
click at [296, 88] on span "ngis/stu/550" at bounding box center [267, 81] width 57 height 14
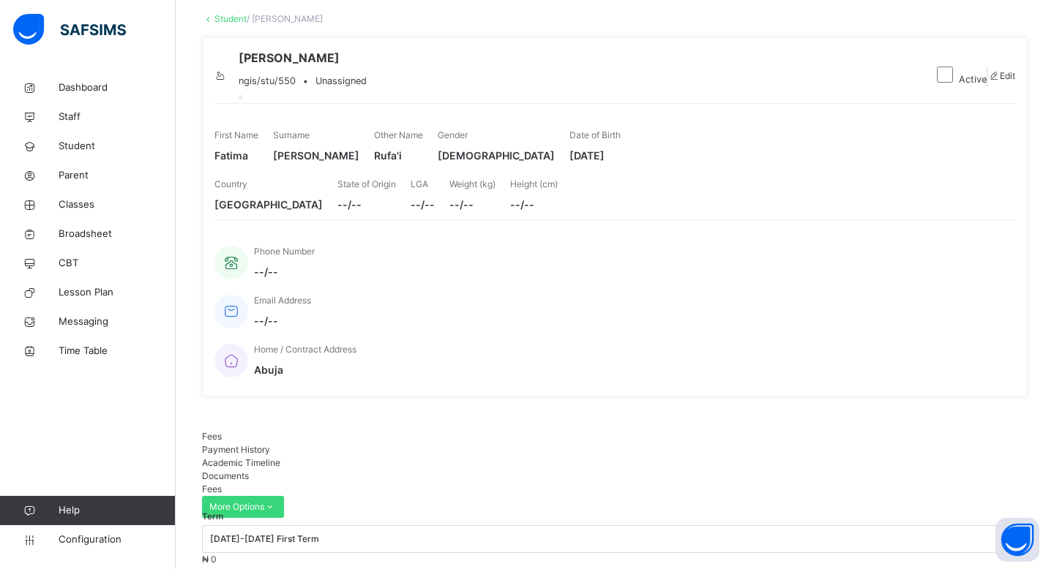
click at [358, 88] on div "ngis/stu/550 • Unassigned" at bounding box center [303, 81] width 128 height 14
drag, startPoint x: 345, startPoint y: 102, endPoint x: 277, endPoint y: 102, distance: 68.0
click at [277, 102] on div "[PERSON_NAME] ngis/stu/550 • Unassigned" at bounding box center [568, 76] width 709 height 54
click at [296, 88] on span "ngis/stu/550" at bounding box center [267, 81] width 57 height 14
drag, startPoint x: 290, startPoint y: 102, endPoint x: 348, endPoint y: 102, distance: 57.8
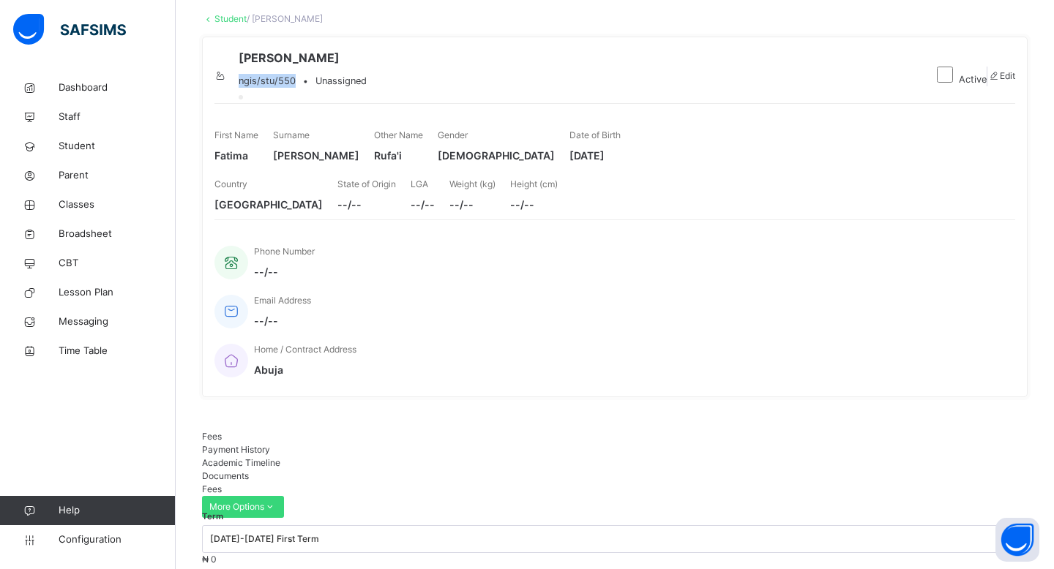
click at [348, 88] on div "ngis/stu/550 • Unassigned" at bounding box center [303, 81] width 128 height 14
copy span "ngis/stu/550"
